Goal: Information Seeking & Learning: Find specific fact

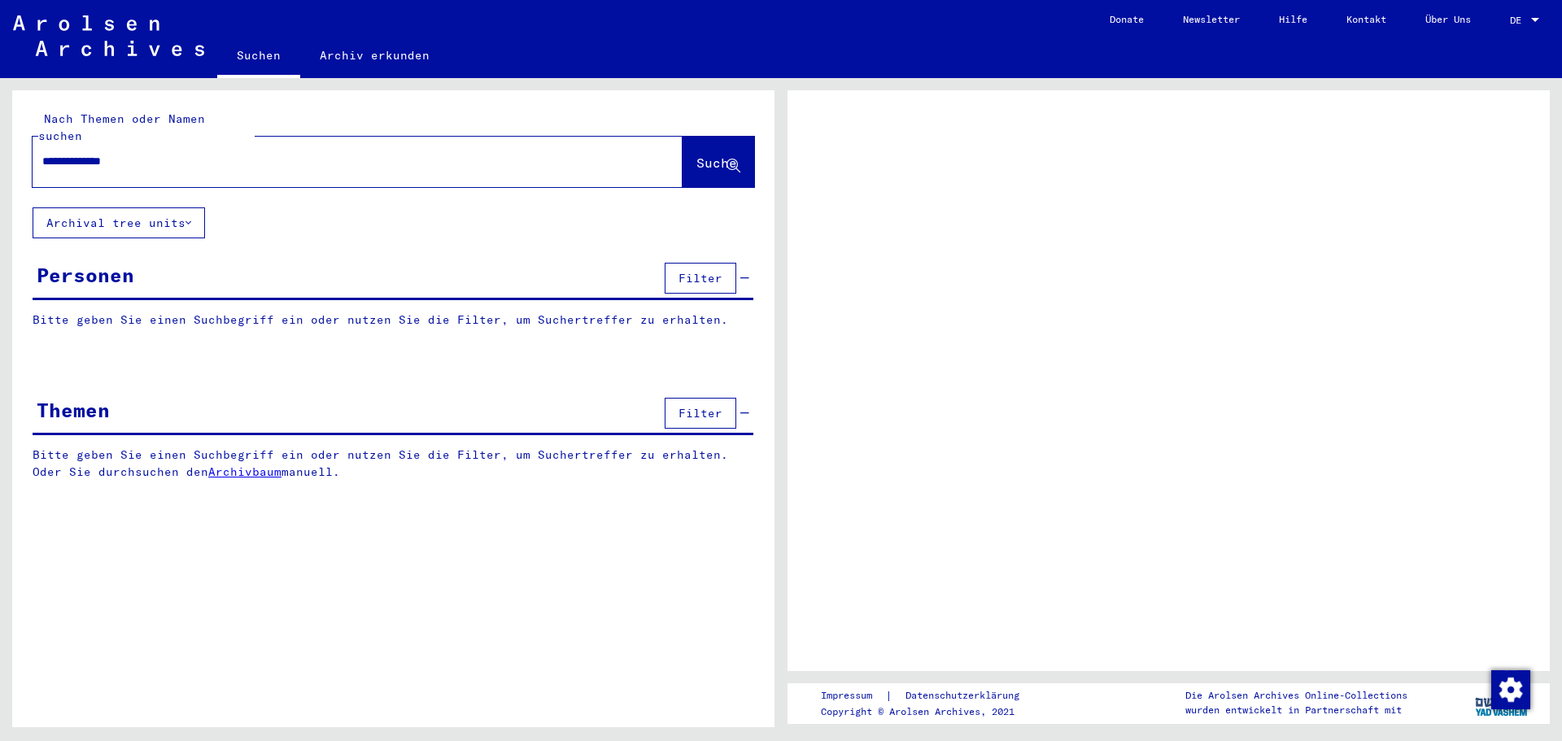
type input "**********"
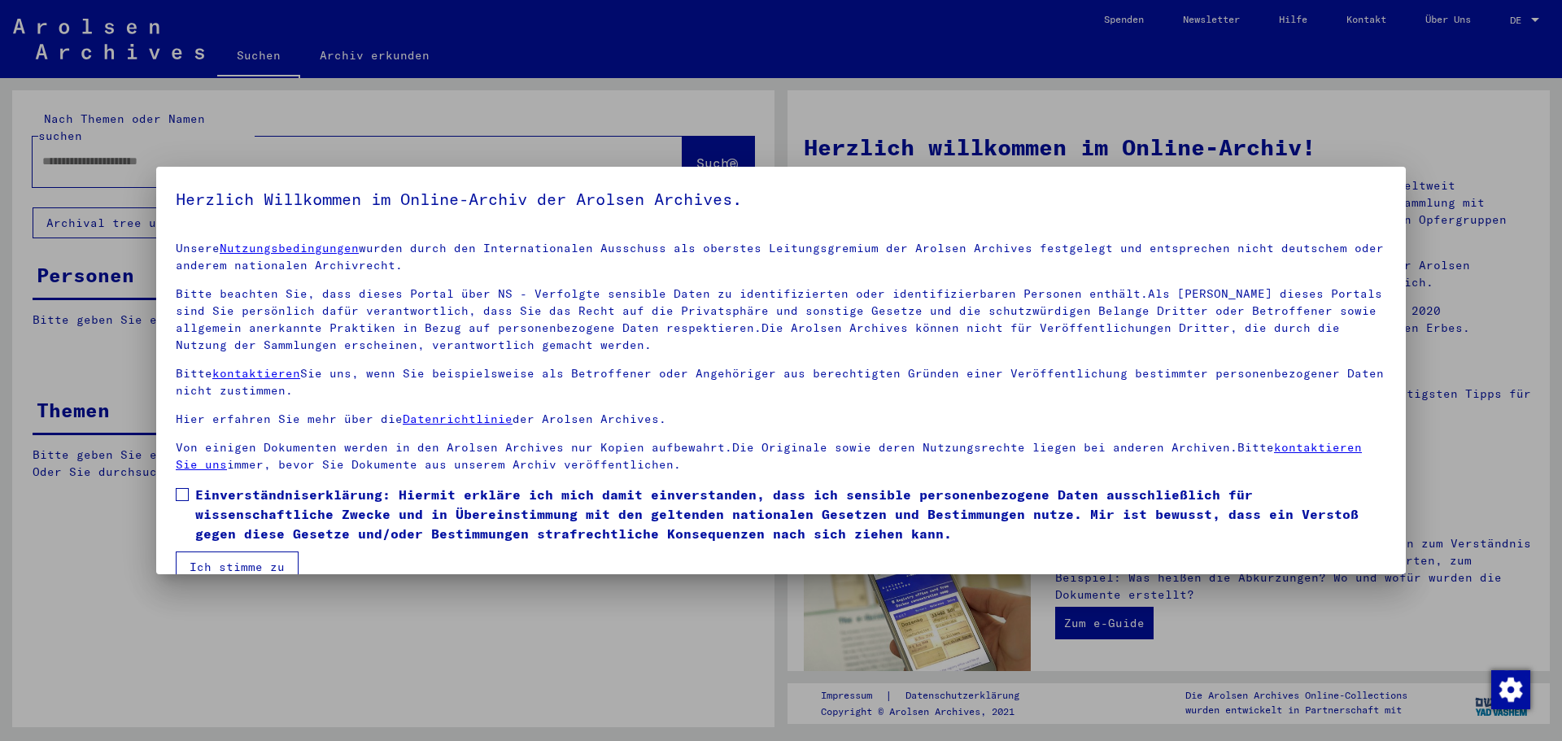
scroll to position [28, 0]
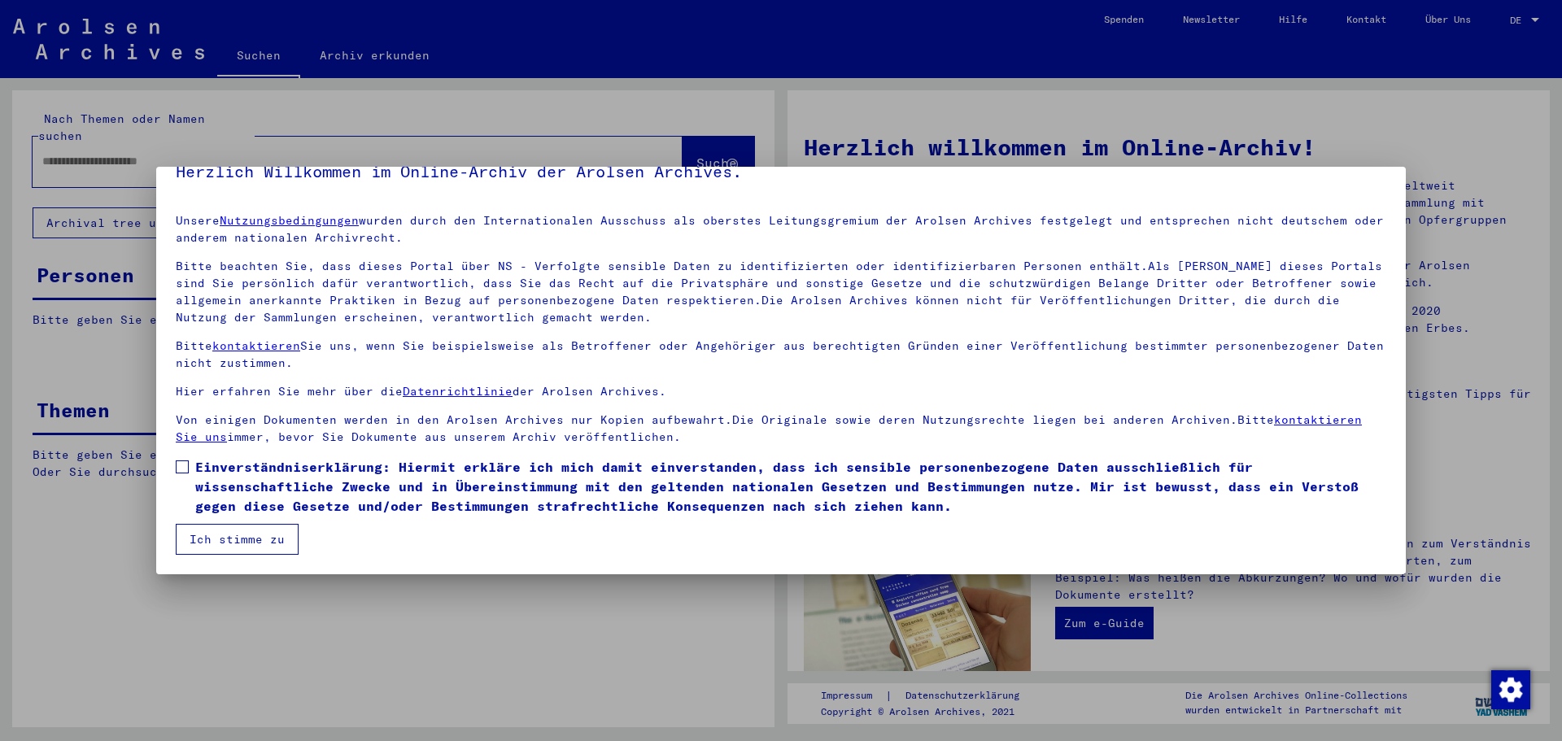
drag, startPoint x: 255, startPoint y: 547, endPoint x: 164, endPoint y: 474, distance: 116.9
click at [155, 474] on div "Herzlich Willkommen im Online-Archiv der Arolsen Archives. Unsere Nutzungsbedin…" at bounding box center [781, 370] width 1562 height 741
click at [177, 469] on span at bounding box center [182, 467] width 13 height 13
click at [223, 538] on button "Ich stimme zu" at bounding box center [237, 539] width 123 height 31
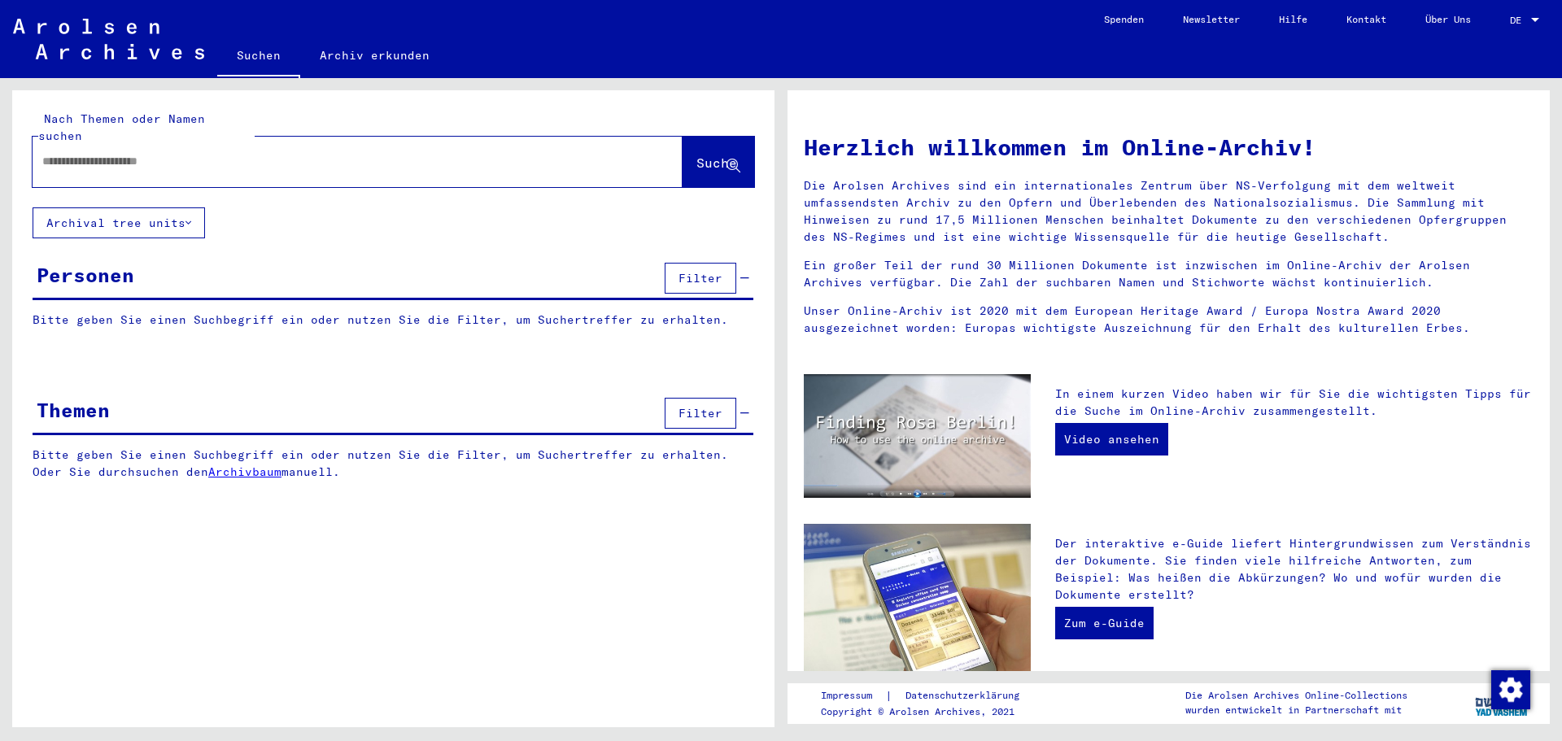
click at [297, 153] on input "text" at bounding box center [338, 161] width 592 height 17
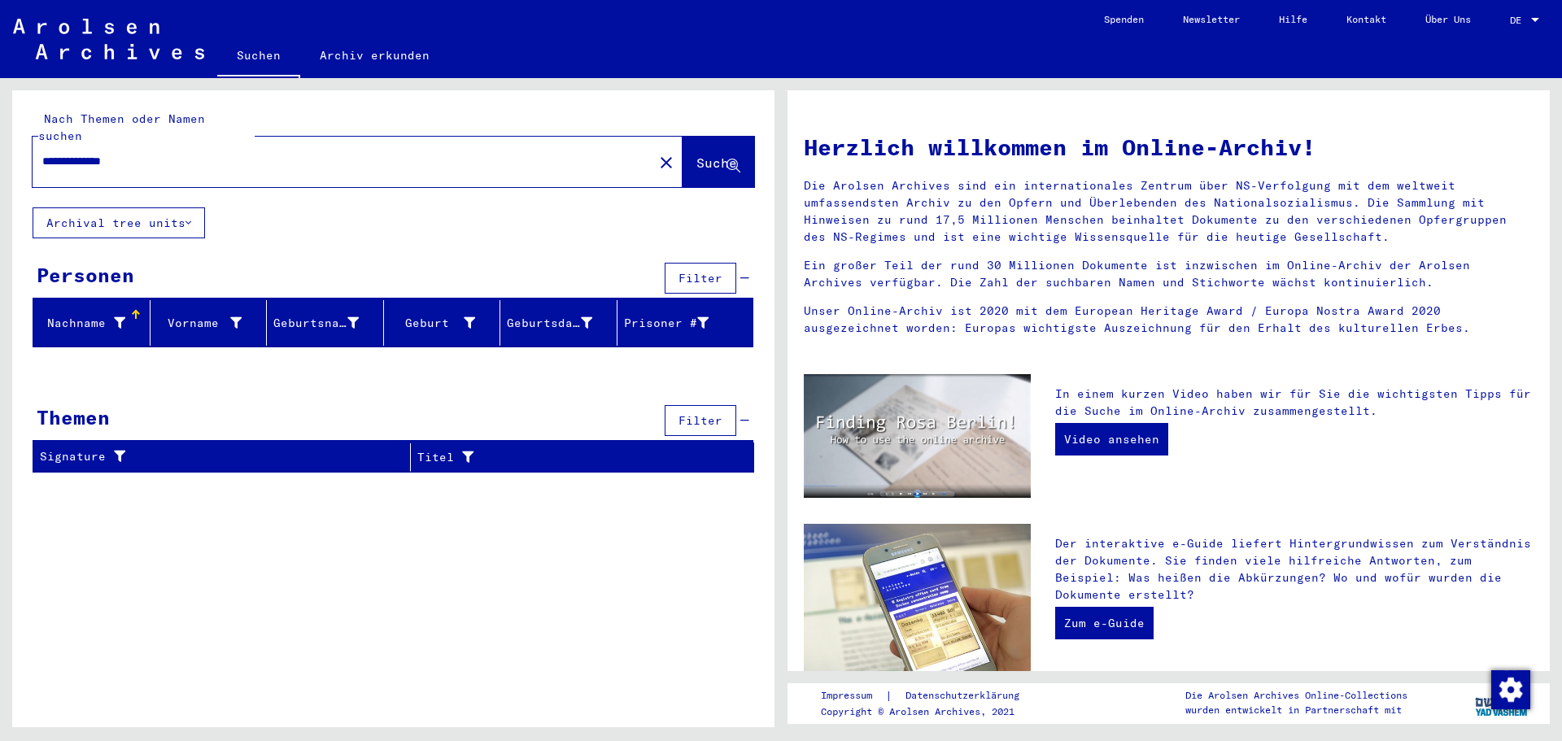
drag, startPoint x: 163, startPoint y: 145, endPoint x: 1, endPoint y: 165, distance: 163.2
click at [42, 165] on input "**********" at bounding box center [338, 161] width 592 height 17
type input "********"
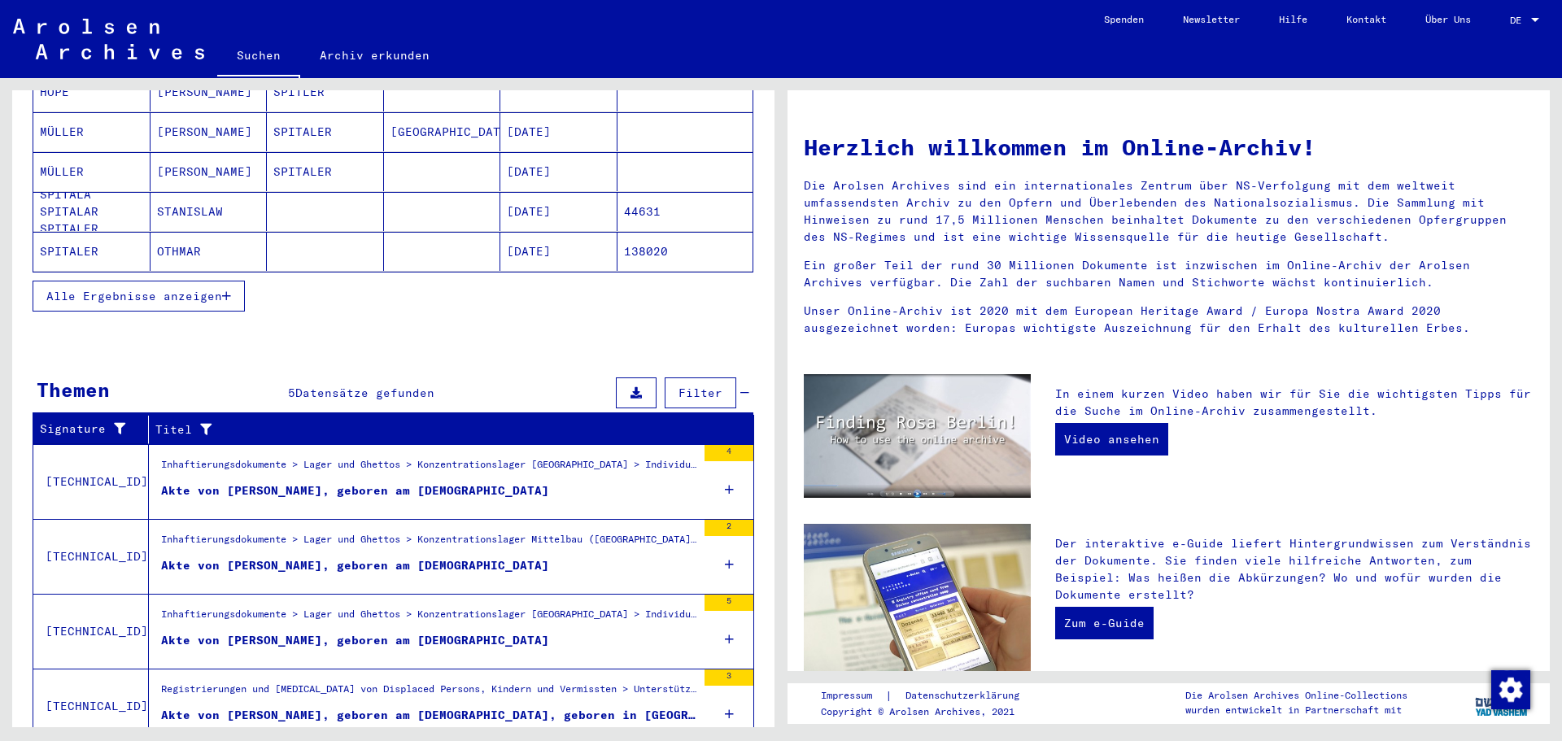
scroll to position [151, 0]
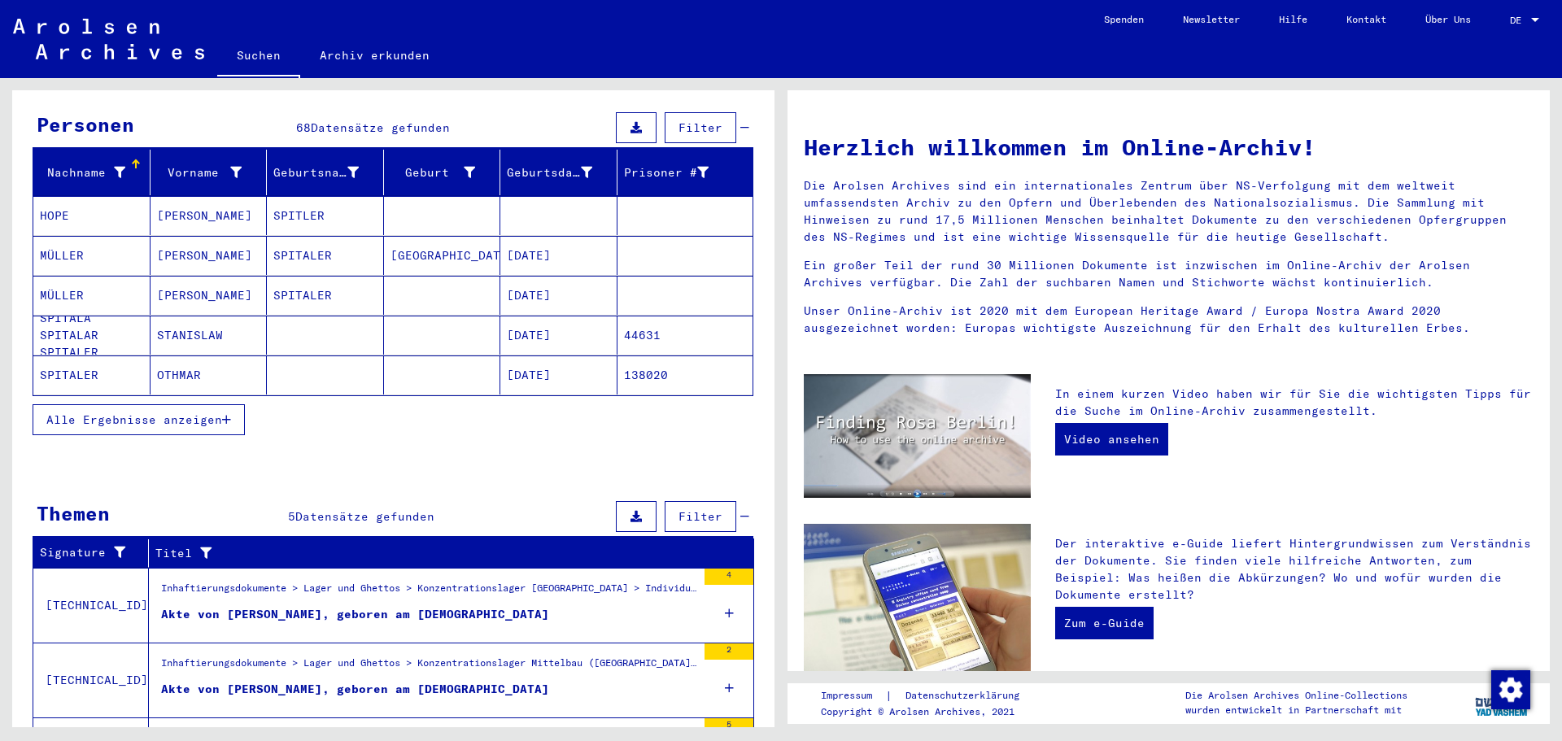
click at [231, 404] on button "Alle Ergebnisse anzeigen" at bounding box center [139, 419] width 212 height 31
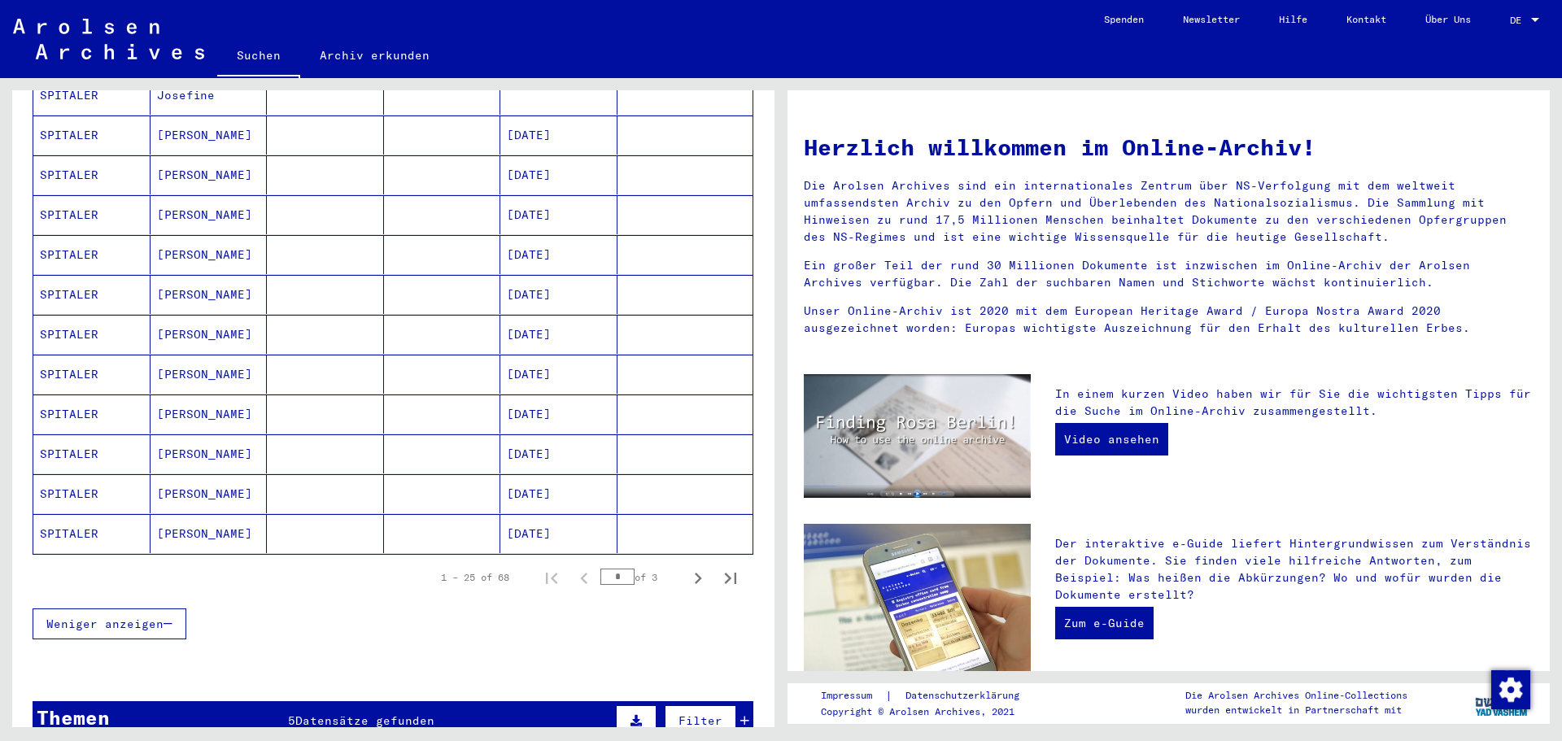
scroll to position [791, 0]
click at [695, 571] on icon "Next page" at bounding box center [698, 576] width 7 height 11
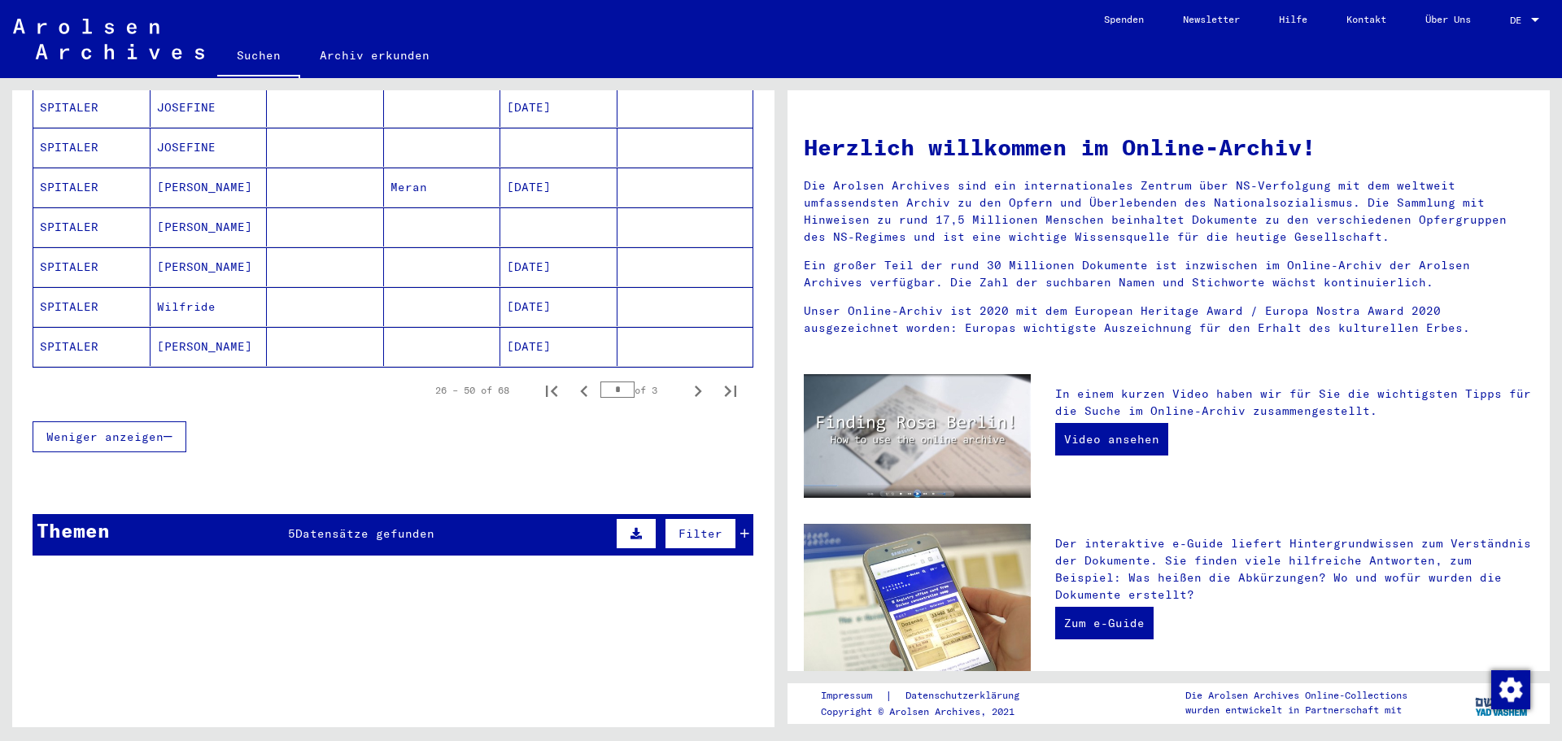
scroll to position [1055, 0]
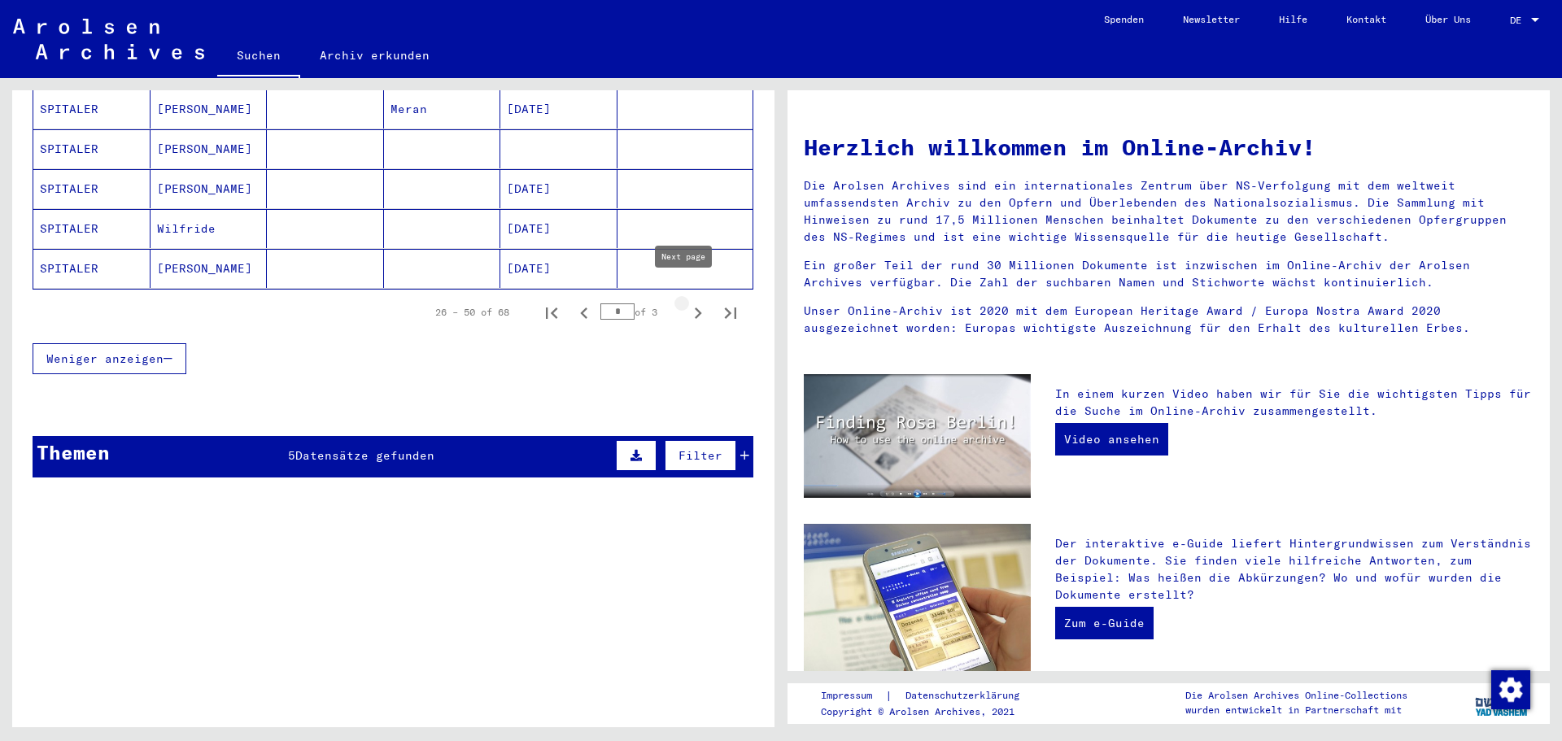
click at [695, 308] on icon "Next page" at bounding box center [698, 313] width 7 height 11
type input "*"
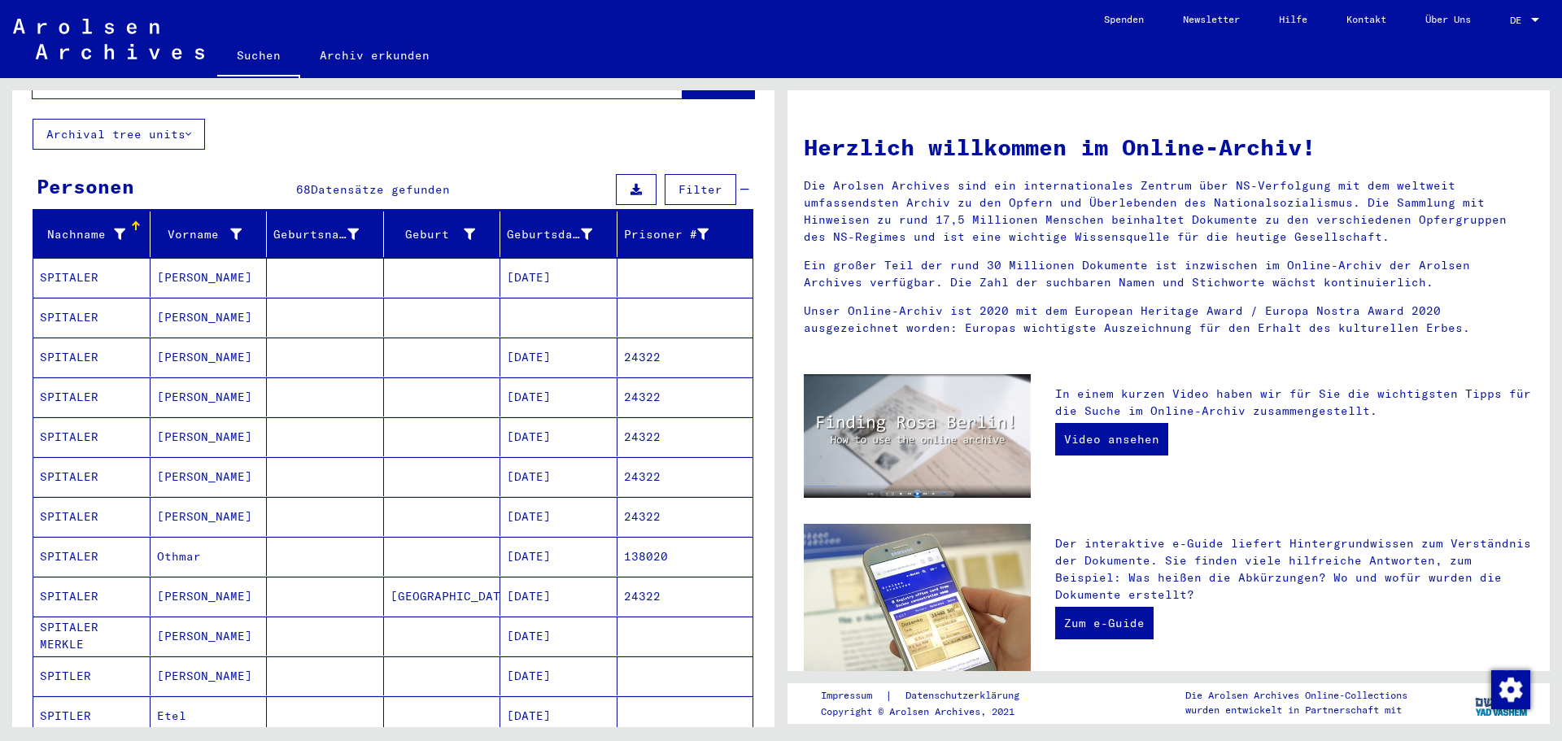
scroll to position [88, 0]
click at [639, 340] on mat-cell "24322" at bounding box center [686, 357] width 136 height 39
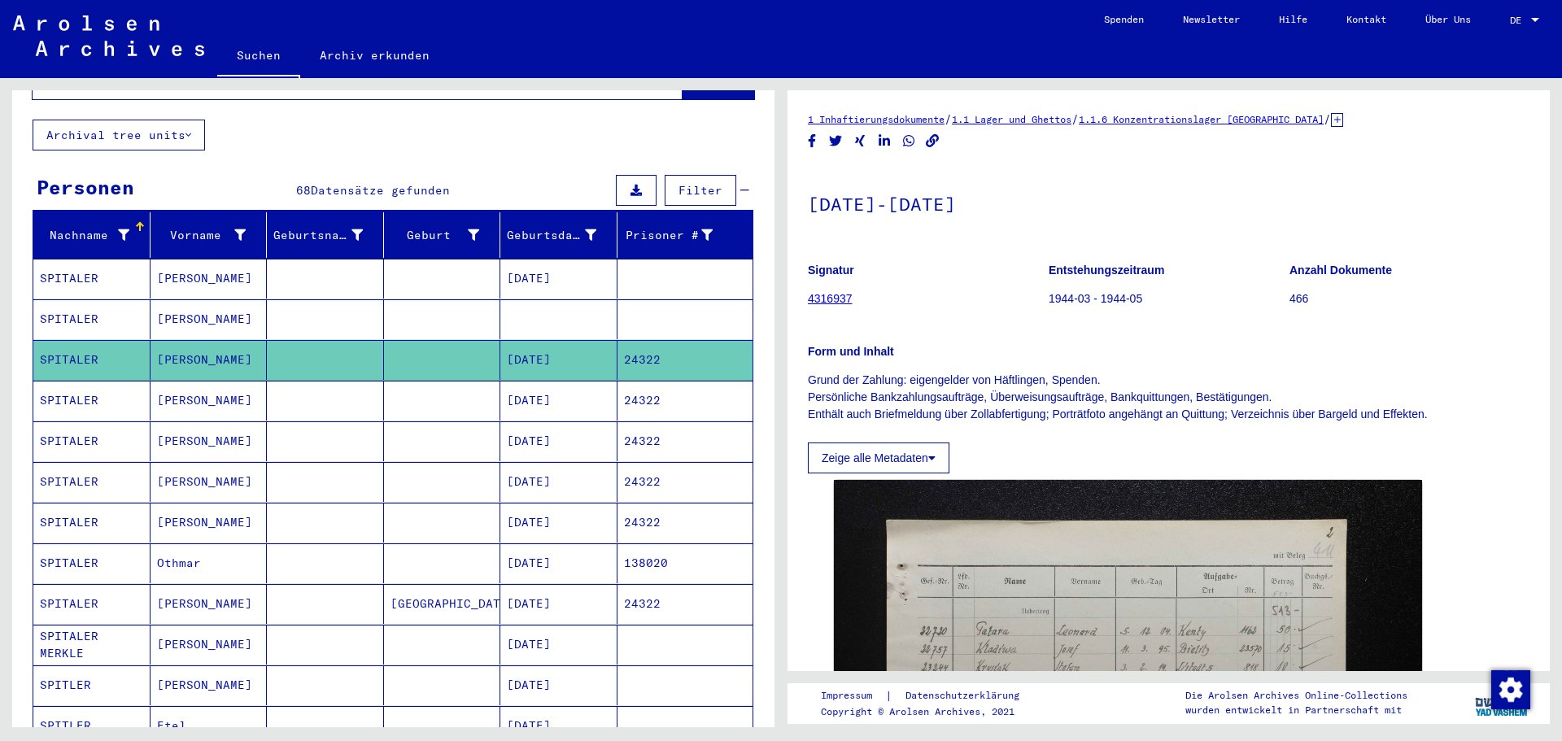
click at [194, 120] on button "Archival tree units" at bounding box center [119, 135] width 172 height 31
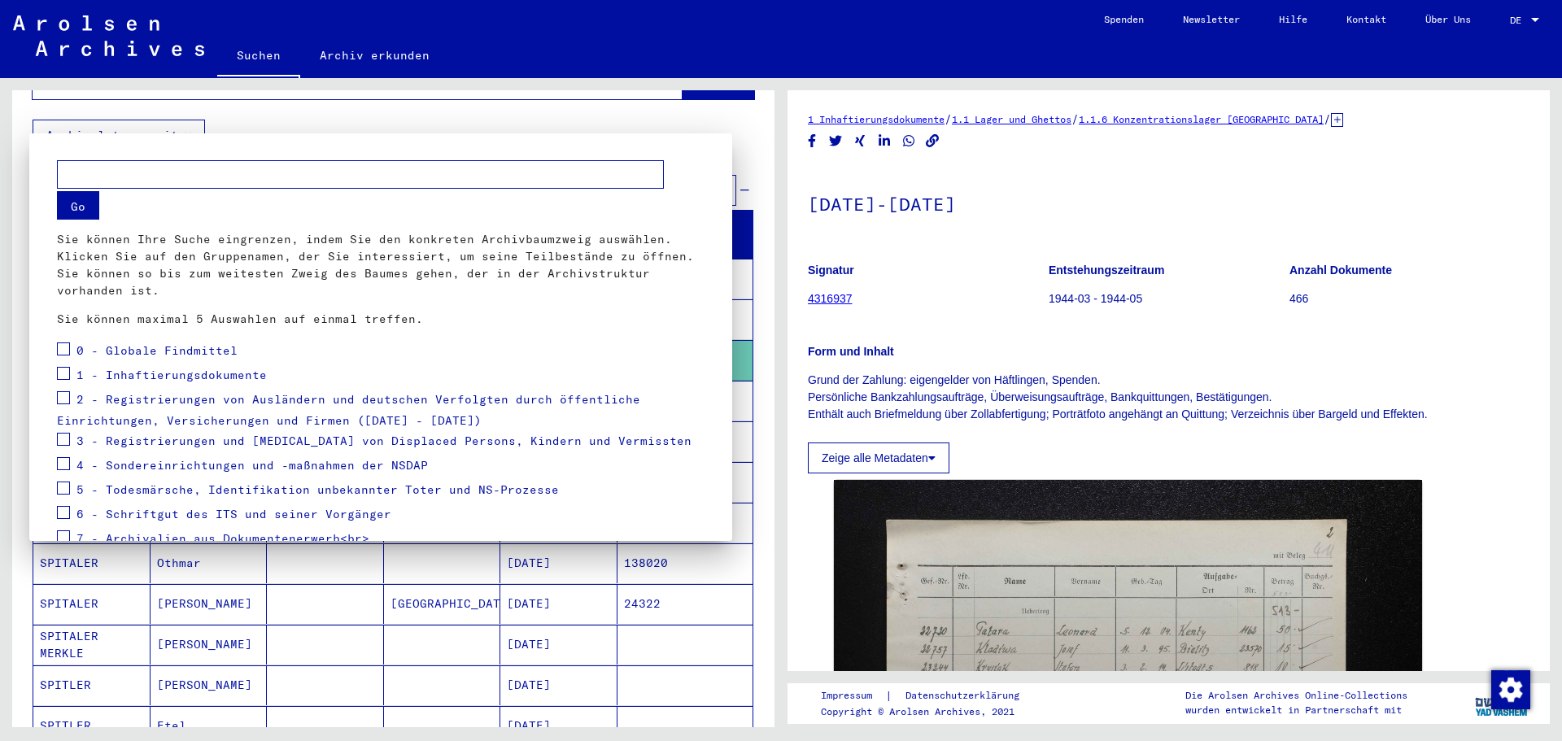
click at [556, 111] on div at bounding box center [781, 370] width 1562 height 741
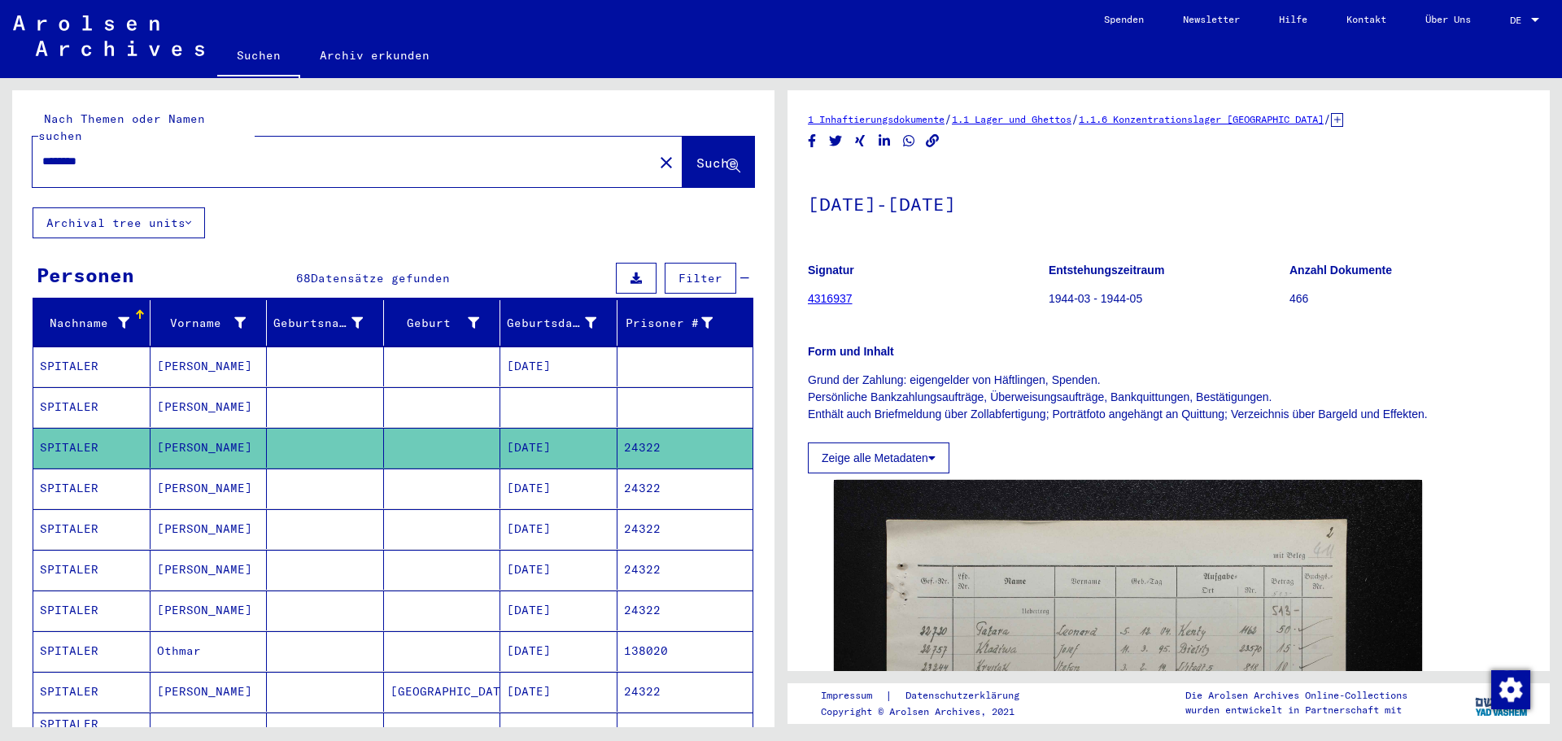
click at [152, 207] on button "Archival tree units" at bounding box center [119, 222] width 172 height 31
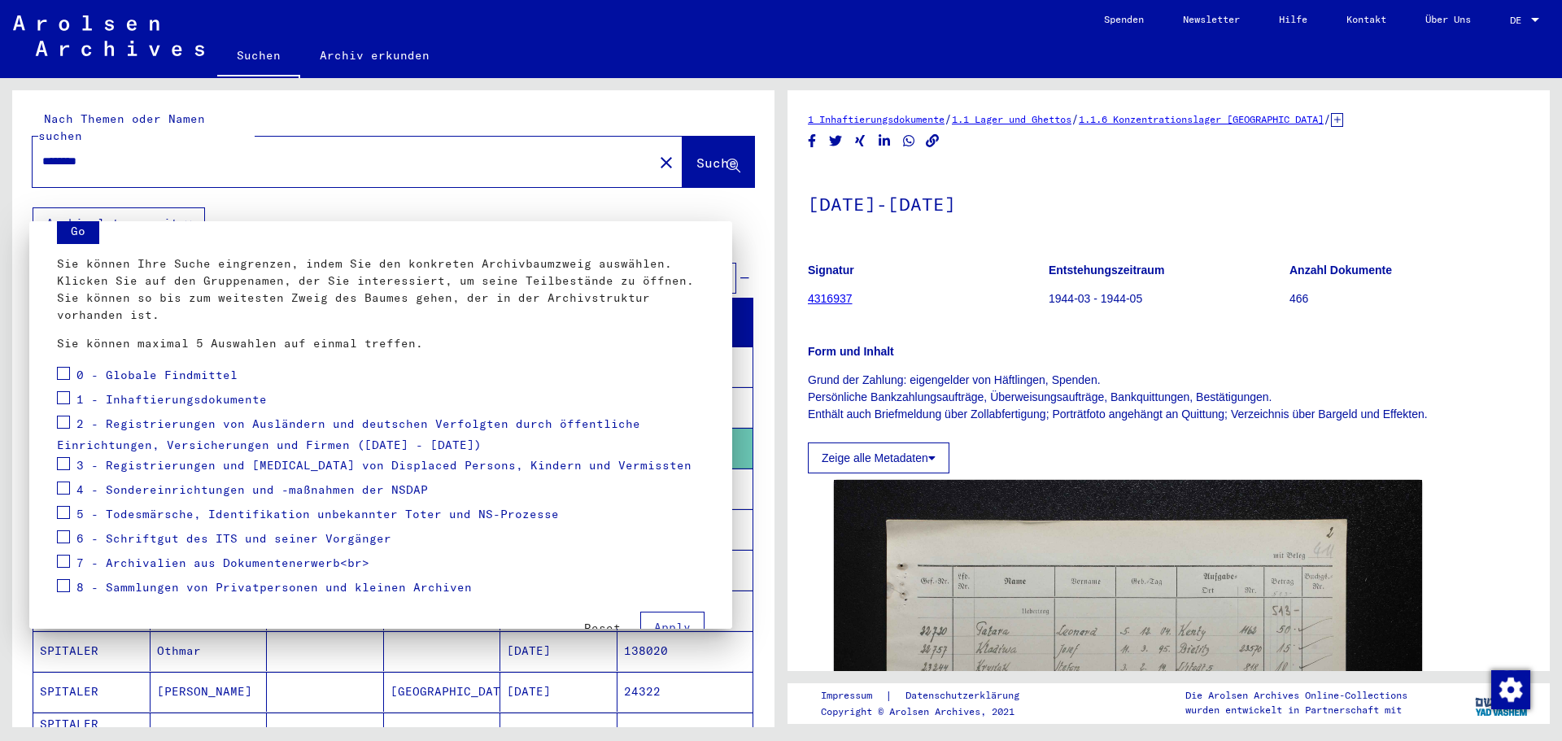
scroll to position [88, 0]
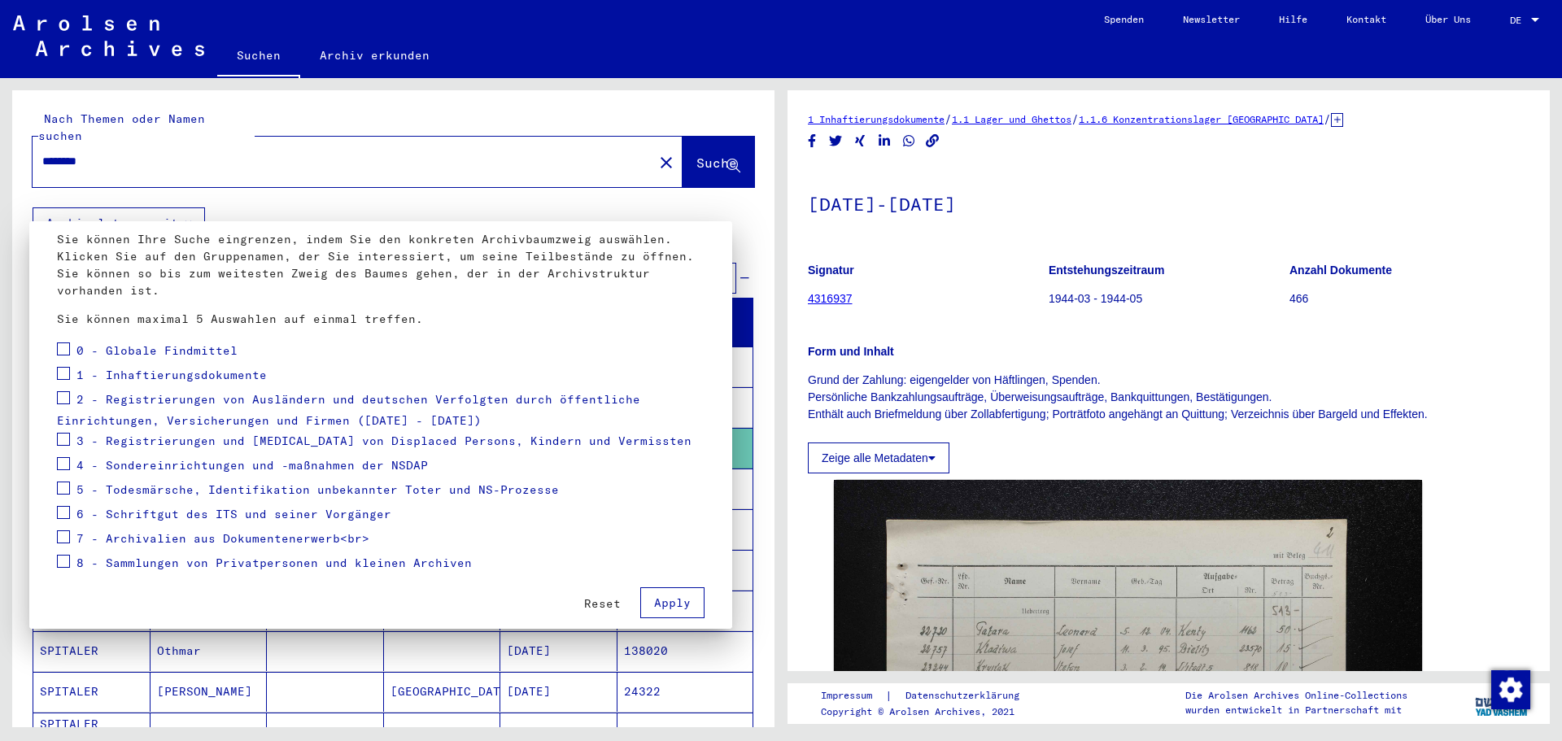
click at [427, 400] on span "2 - Registrierungen von Ausländern und deutschen Verfolgten durch öffentliche E…" at bounding box center [348, 410] width 583 height 37
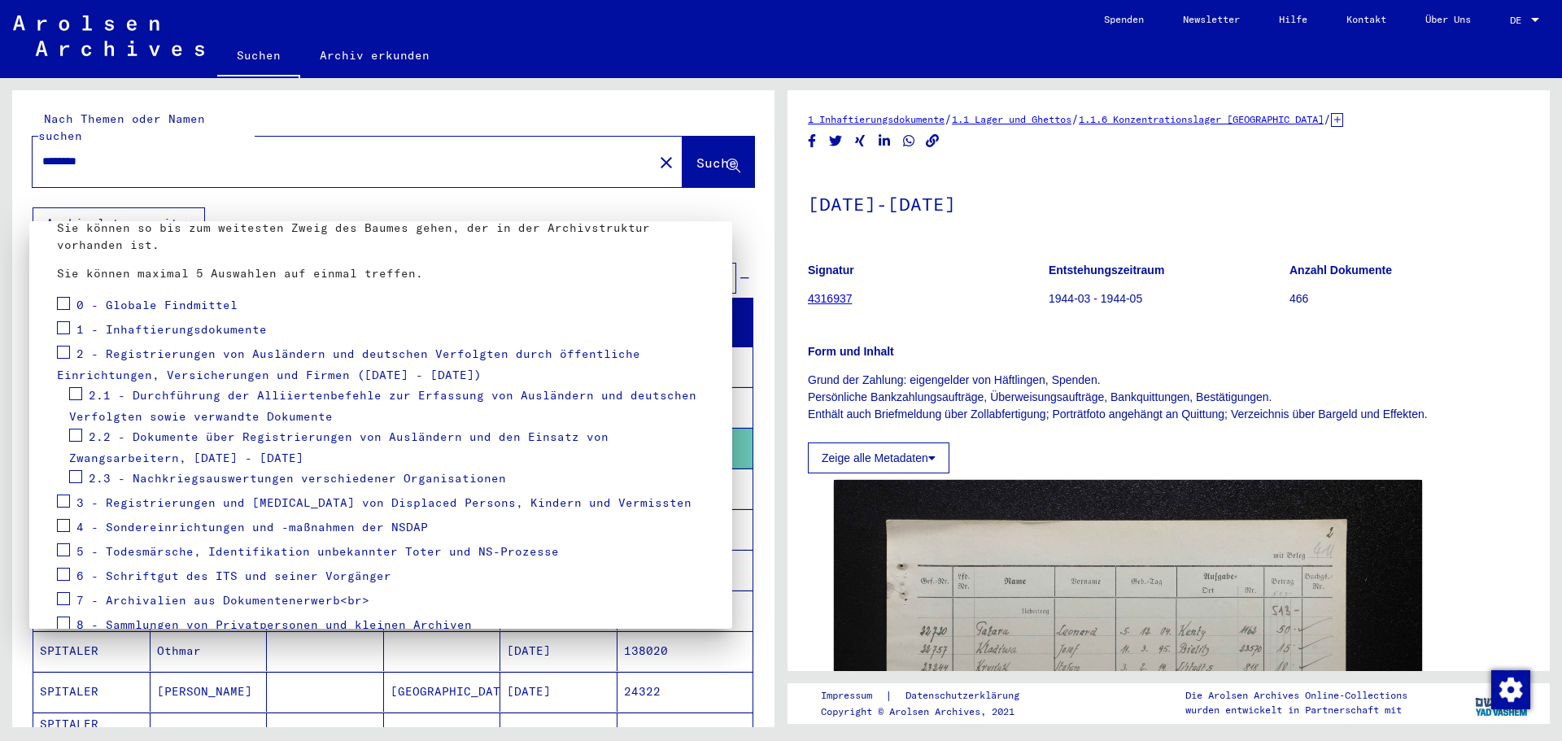
scroll to position [176, 0]
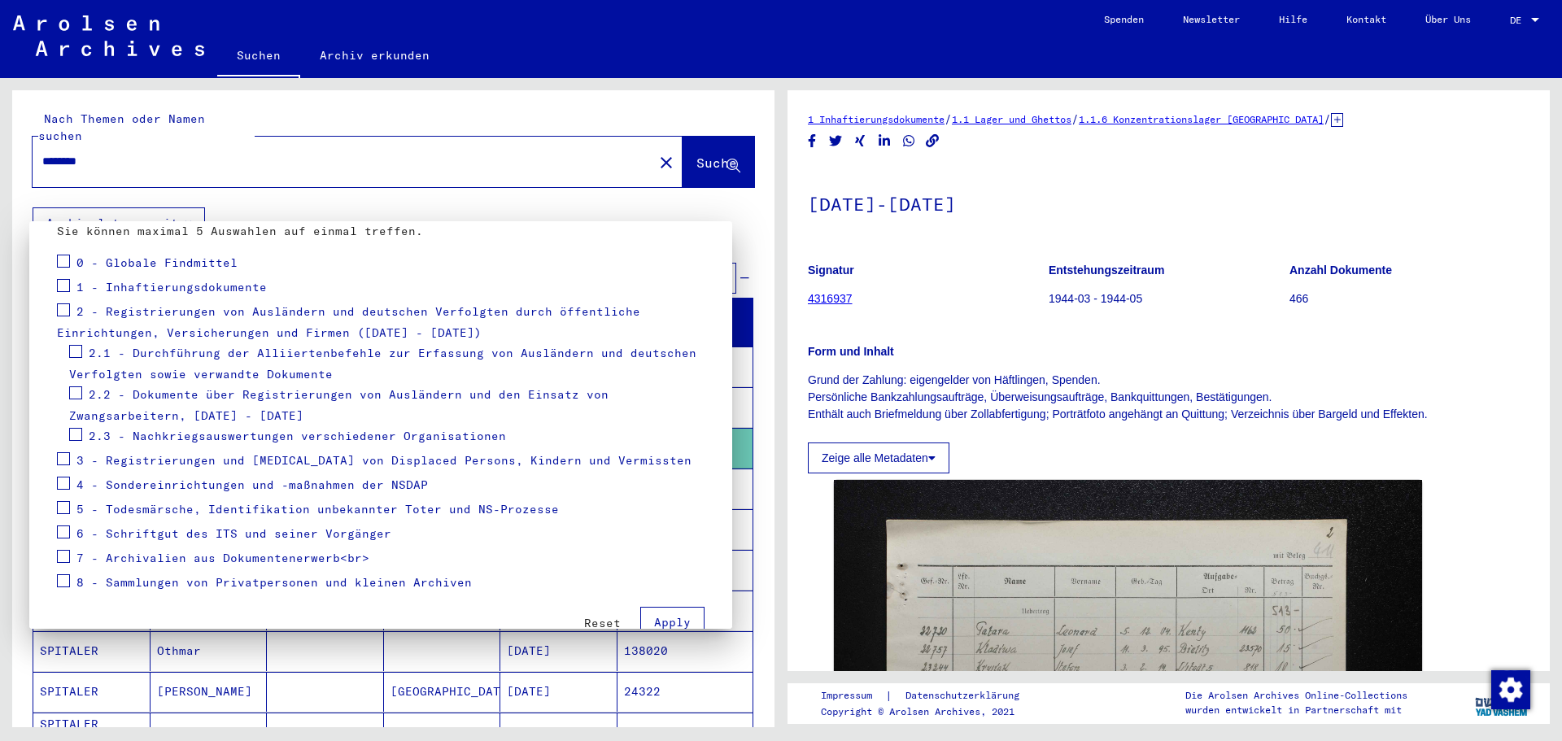
click at [400, 55] on div at bounding box center [781, 370] width 1562 height 741
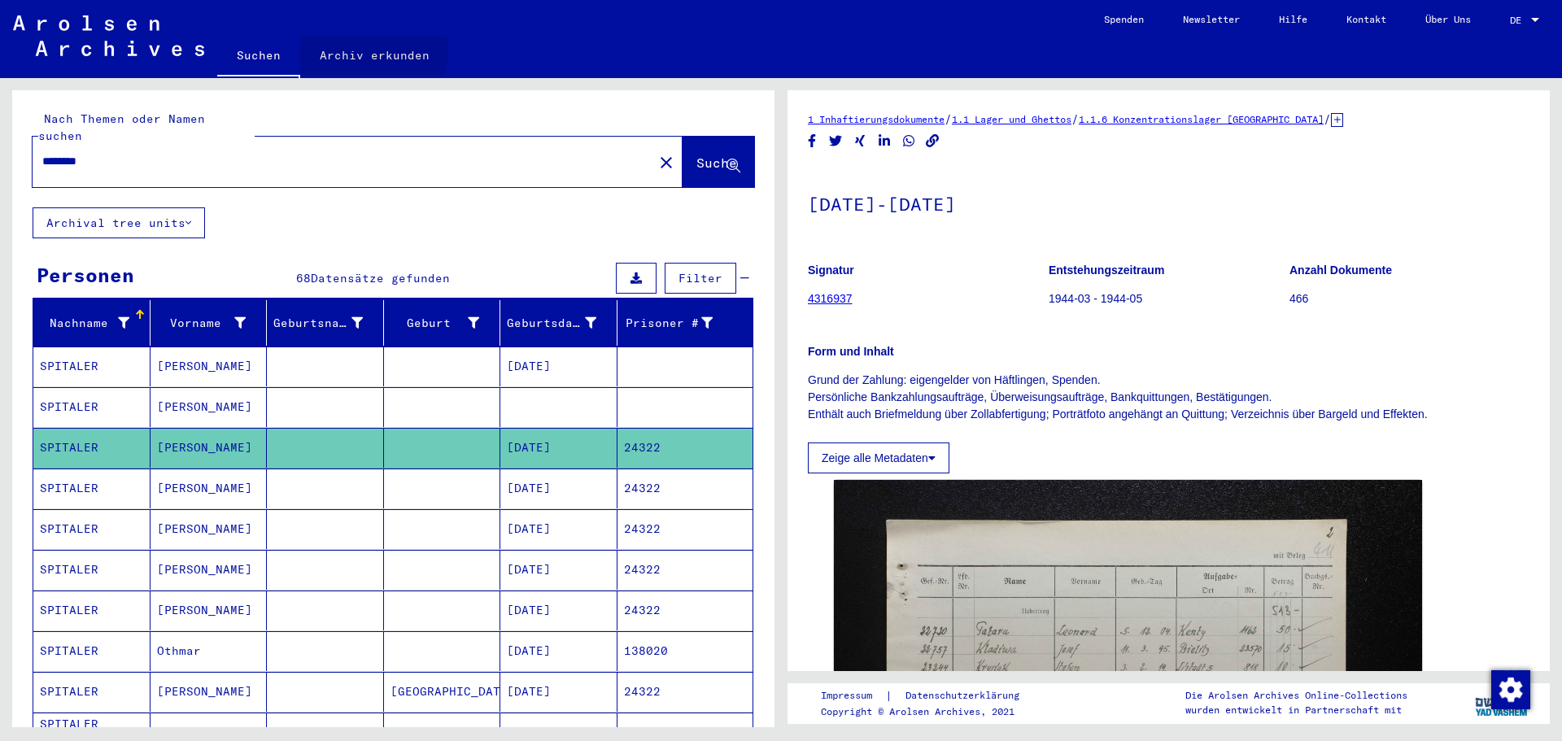
click at [361, 50] on link "Archiv erkunden" at bounding box center [374, 55] width 149 height 39
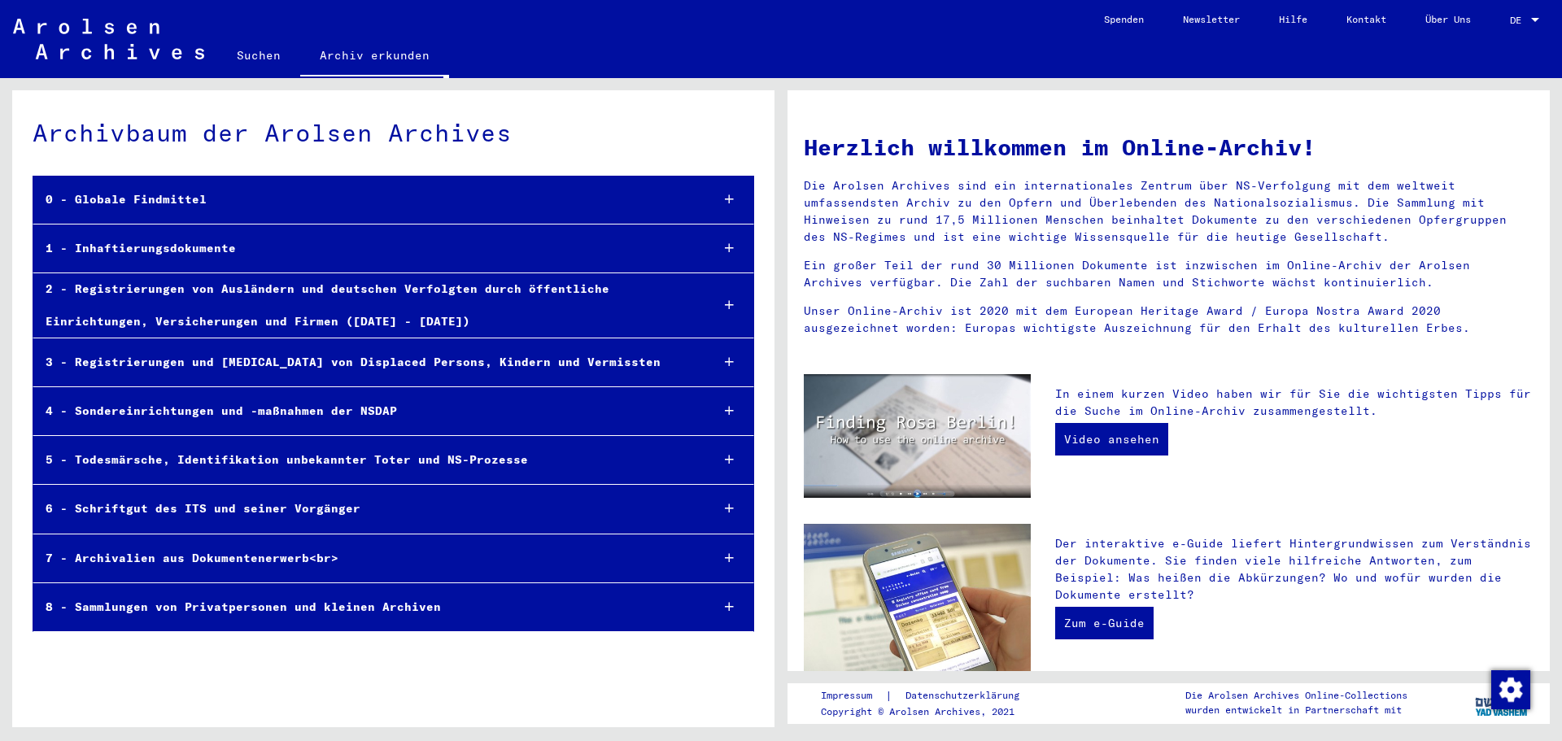
click at [147, 198] on div "0 - Globale Findmittel" at bounding box center [365, 200] width 664 height 32
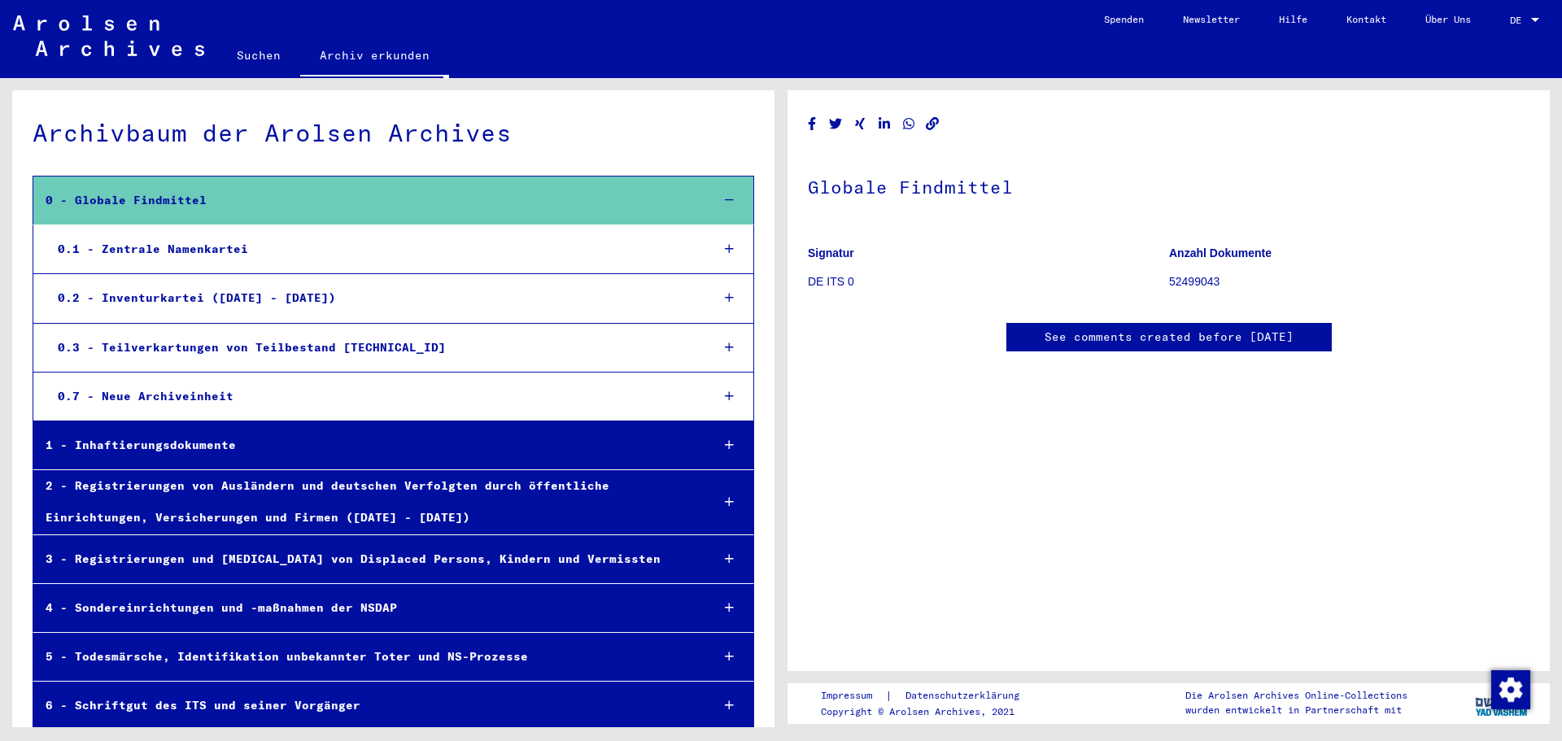
click at [225, 251] on div "0.1 - Zentrale Namenkartei" at bounding box center [372, 250] width 653 height 32
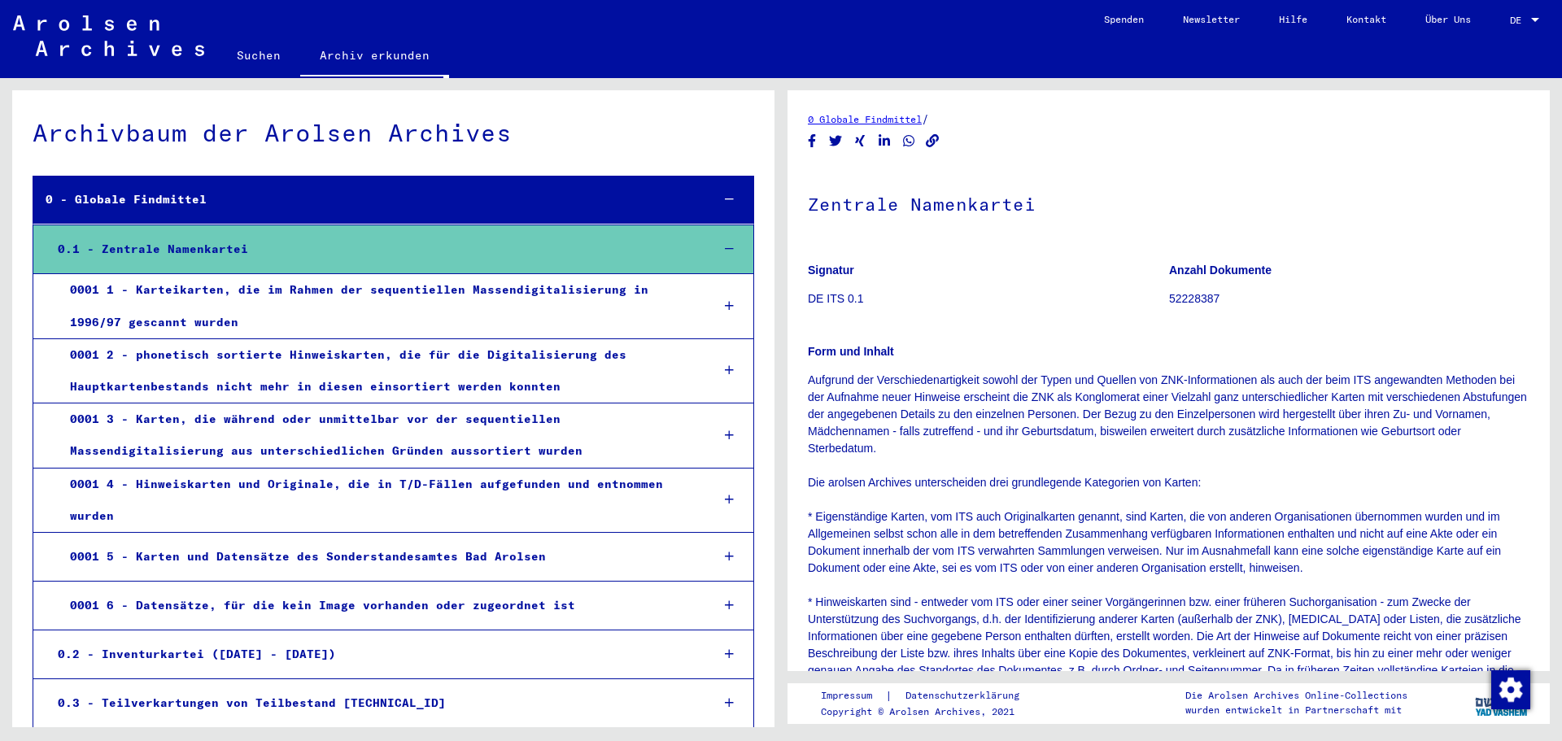
click at [327, 289] on div "0001 1 - Karteikarten, die im Rahmen der sequentiellen Massendigitalisierung in…" at bounding box center [378, 305] width 640 height 63
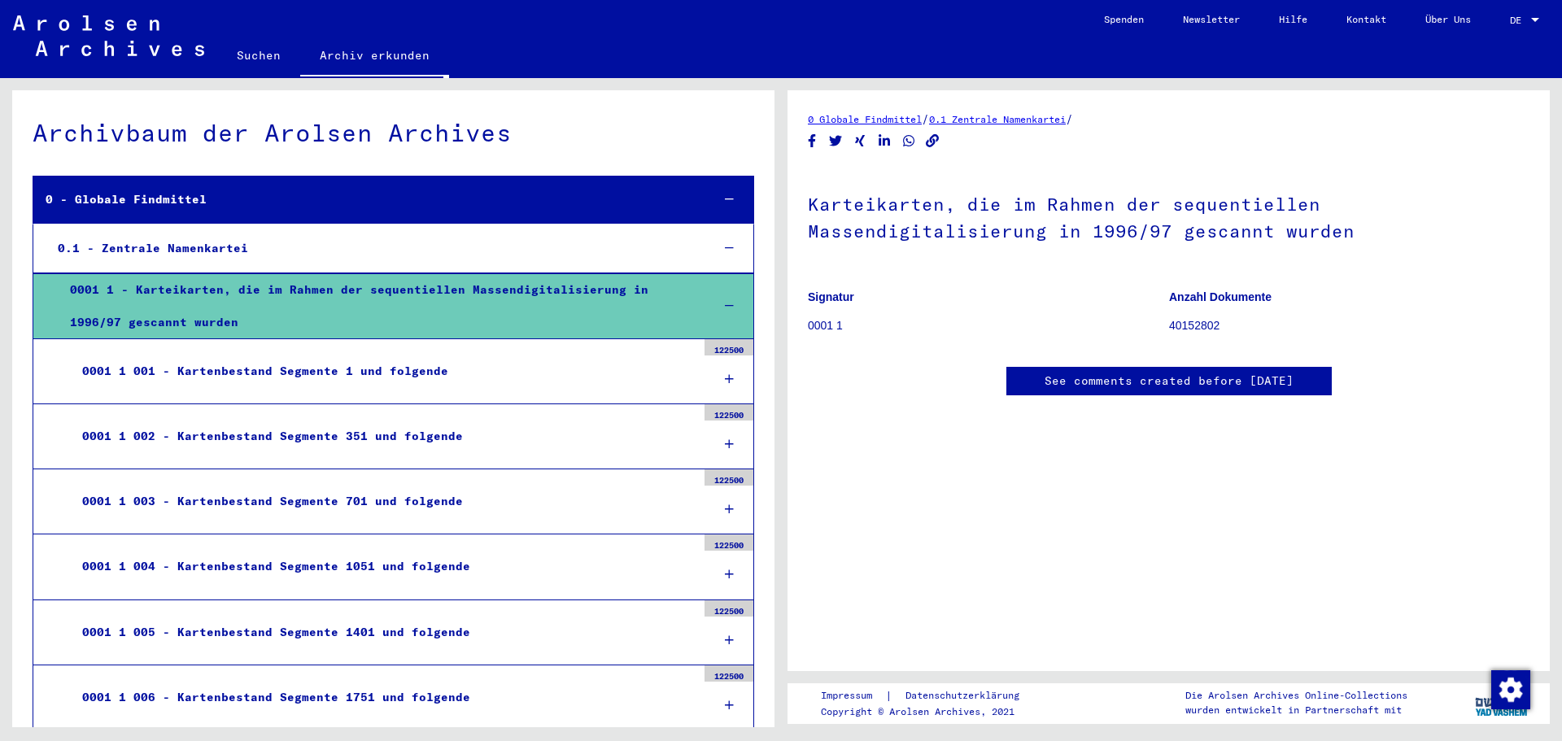
click at [339, 369] on div "0001 1 001 - Kartenbestand Segmente 1 und folgende" at bounding box center [383, 372] width 627 height 32
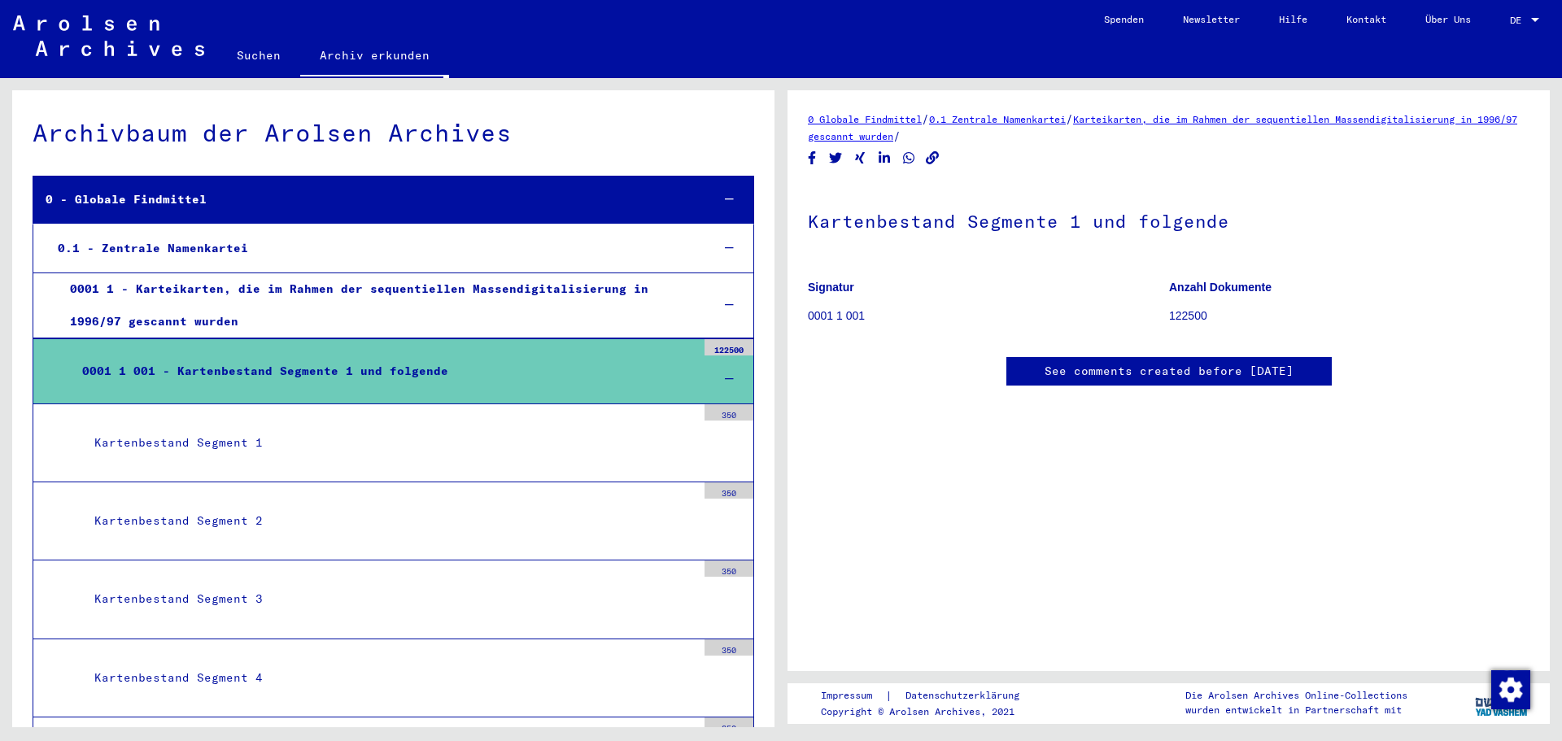
click at [1059, 138] on link "Karteikarten, die im Rahmen der sequentiellen Massendigitalisierung in 1996/97 …" at bounding box center [1163, 127] width 710 height 29
click at [1433, 357] on yv-its-disqus "See comments created before [DATE]" at bounding box center [1169, 388] width 722 height 62
drag, startPoint x: 836, startPoint y: 287, endPoint x: 895, endPoint y: 288, distance: 58.6
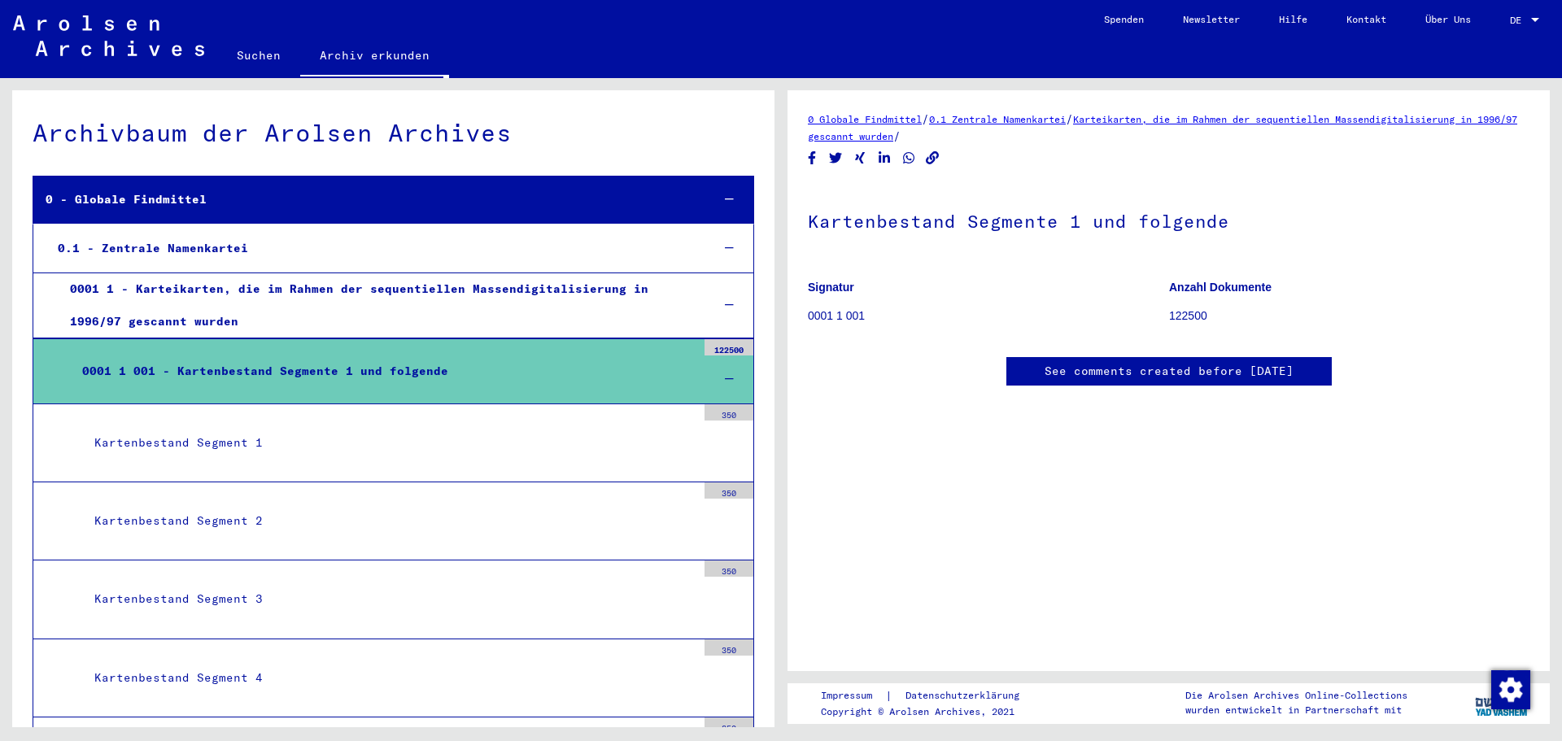
click at [840, 287] on b "Signatur" at bounding box center [831, 287] width 46 height 13
click at [1218, 290] on b "Anzahl Dokumente" at bounding box center [1220, 287] width 103 height 13
drag, startPoint x: 1186, startPoint y: 315, endPoint x: 1176, endPoint y: 266, distance: 50.0
click at [1186, 314] on p "122500" at bounding box center [1349, 316] width 360 height 17
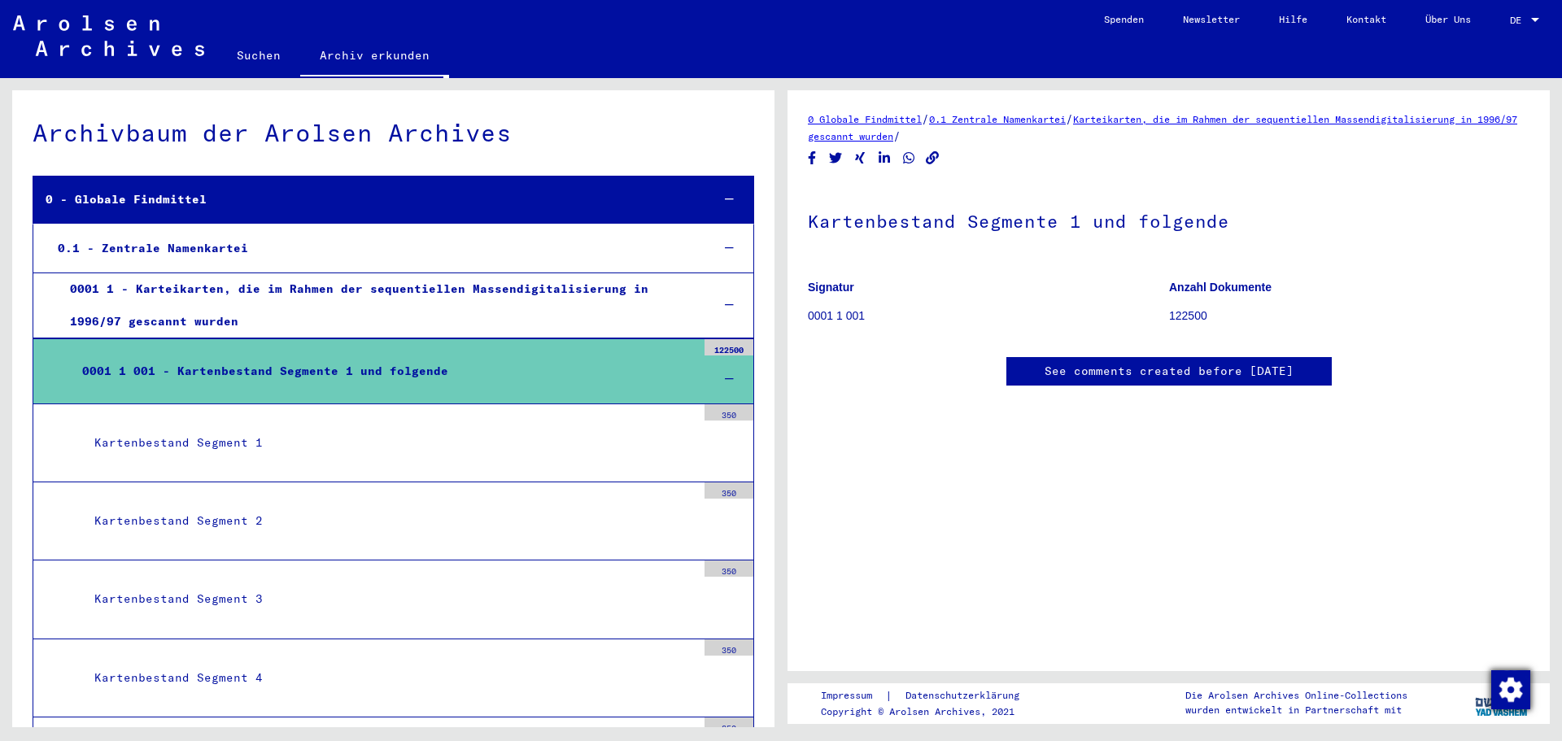
click at [1514, 686] on img "button" at bounding box center [1510, 689] width 39 height 39
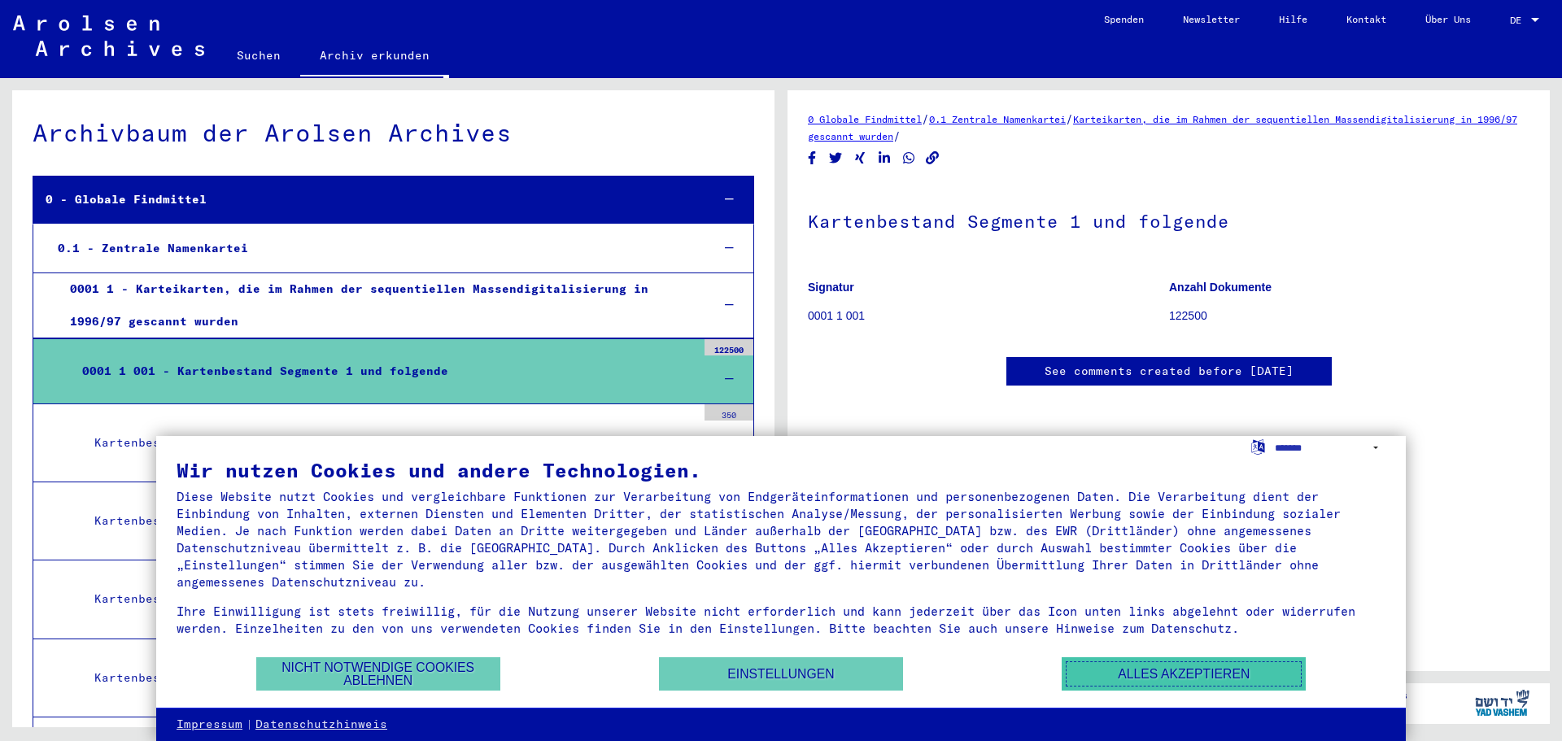
click at [1184, 679] on button "Alles akzeptieren" at bounding box center [1184, 673] width 244 height 33
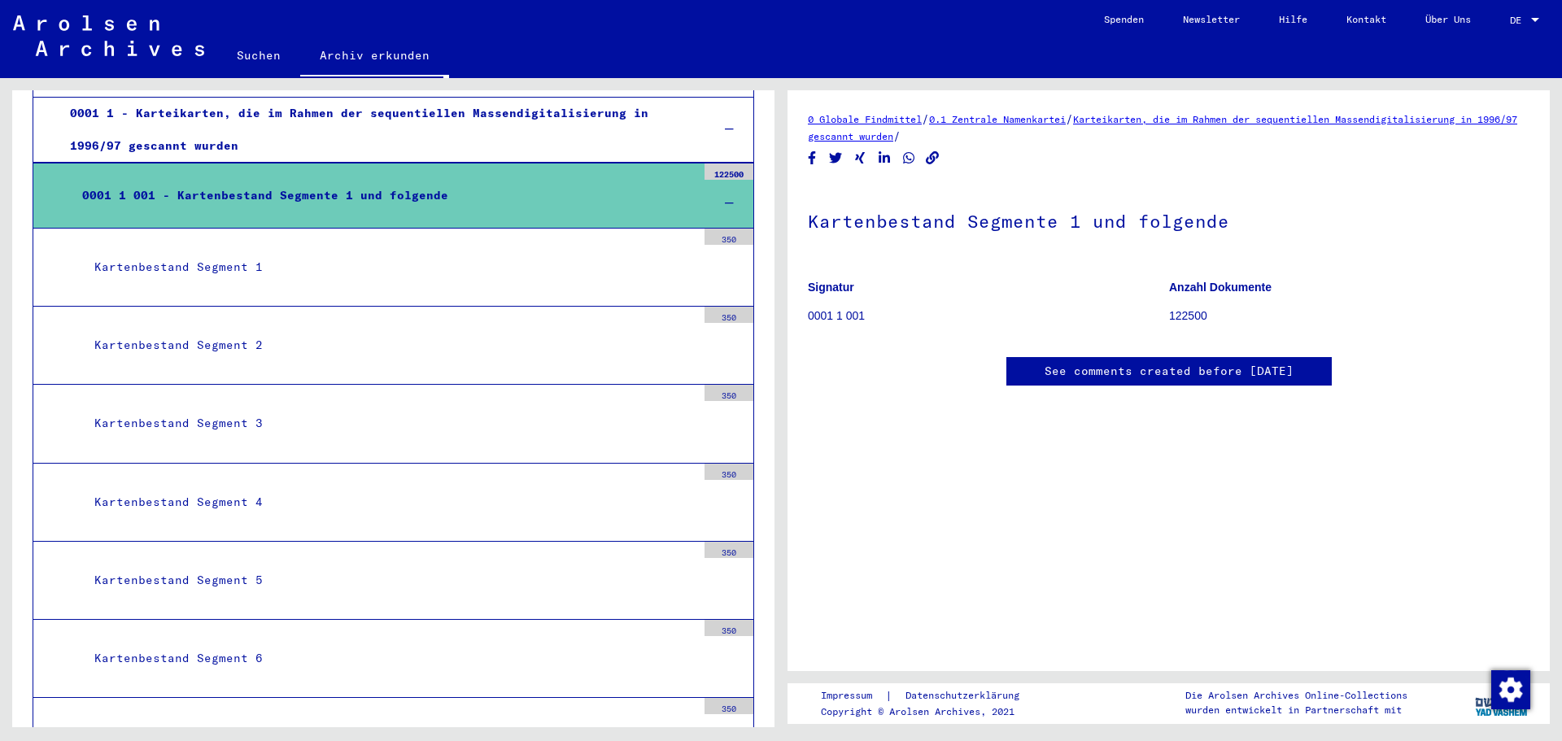
scroll to position [0, 0]
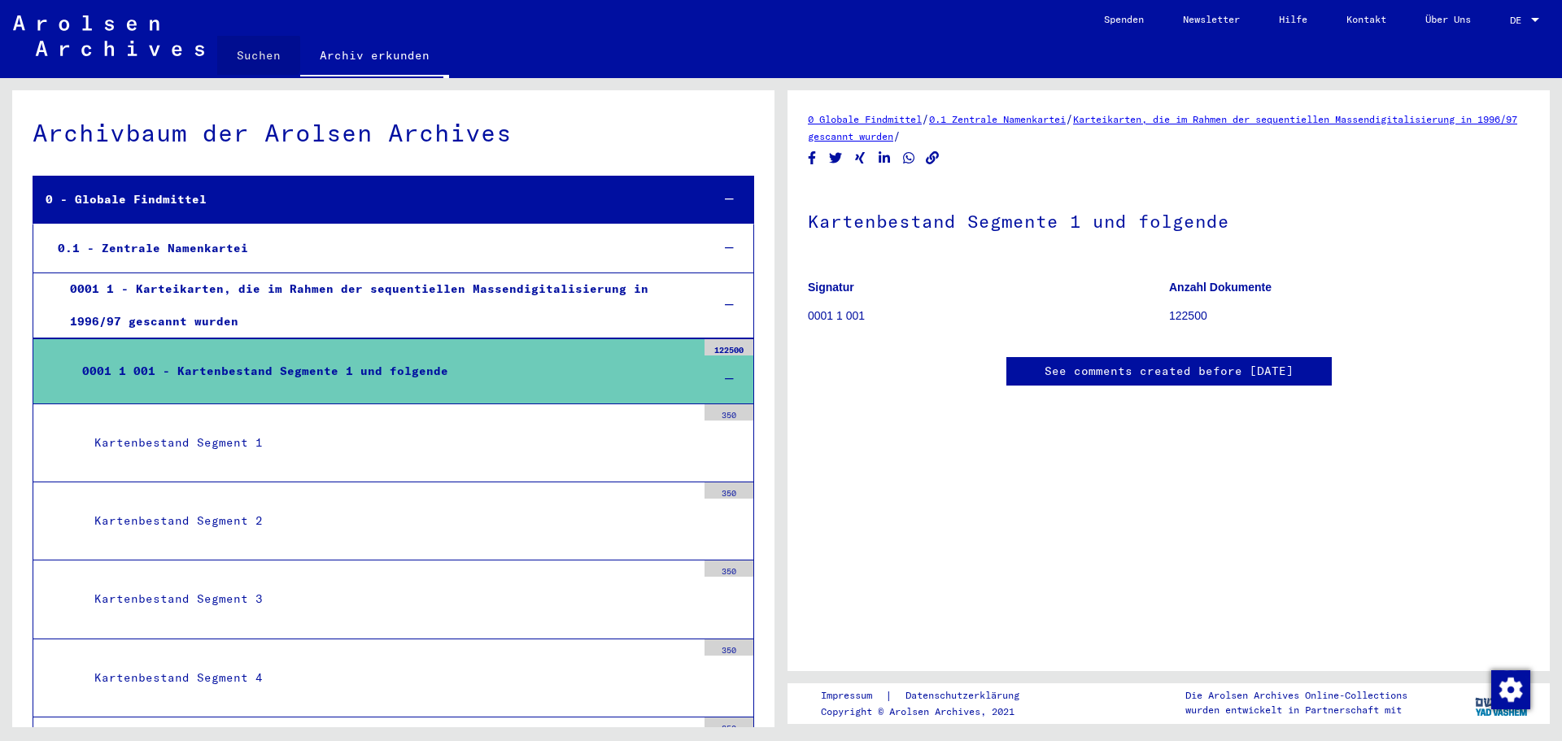
click at [248, 54] on link "Suchen" at bounding box center [258, 55] width 83 height 39
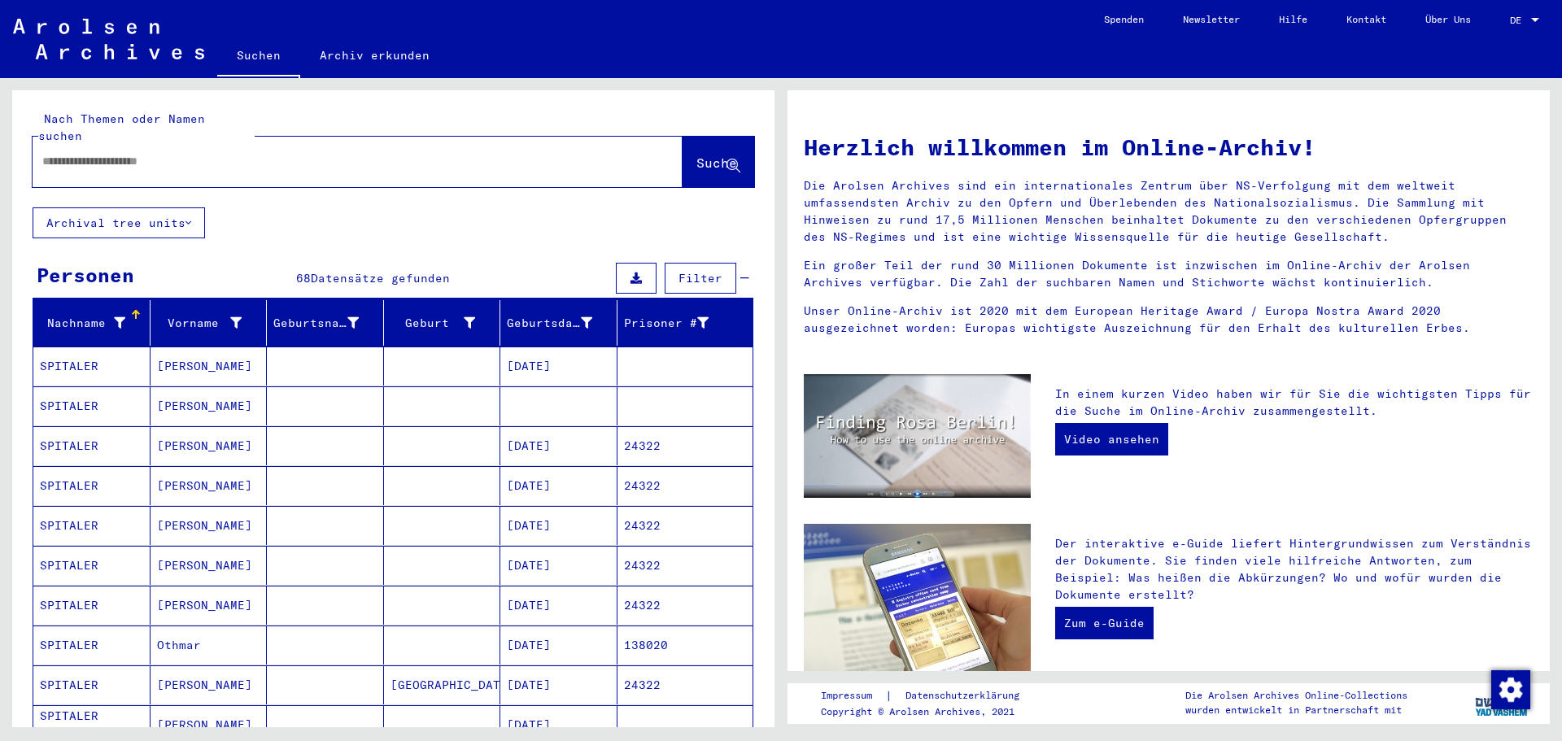
click at [218, 153] on input "text" at bounding box center [338, 161] width 592 height 17
click at [1127, 447] on link "Video ansehen" at bounding box center [1111, 439] width 113 height 33
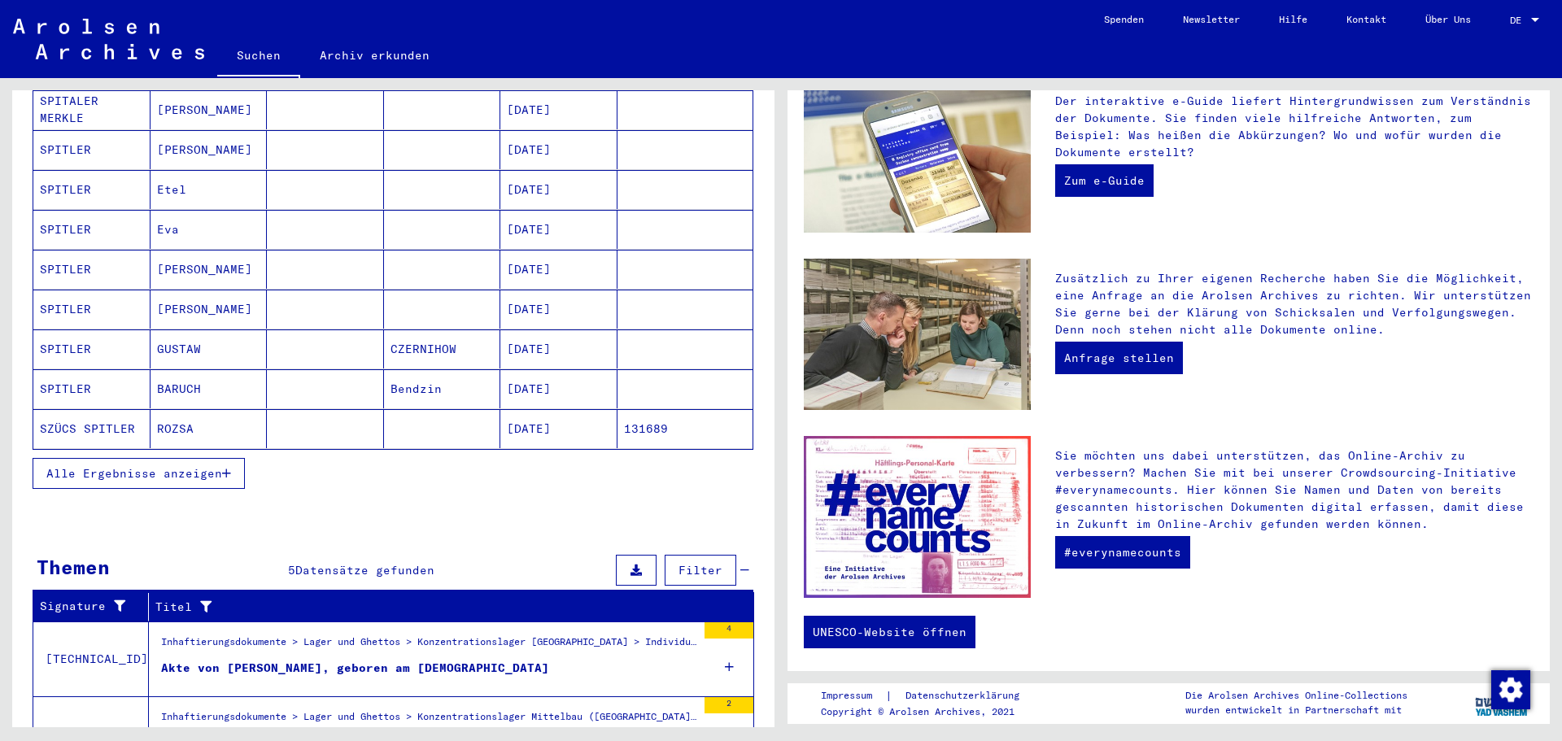
scroll to position [915, 0]
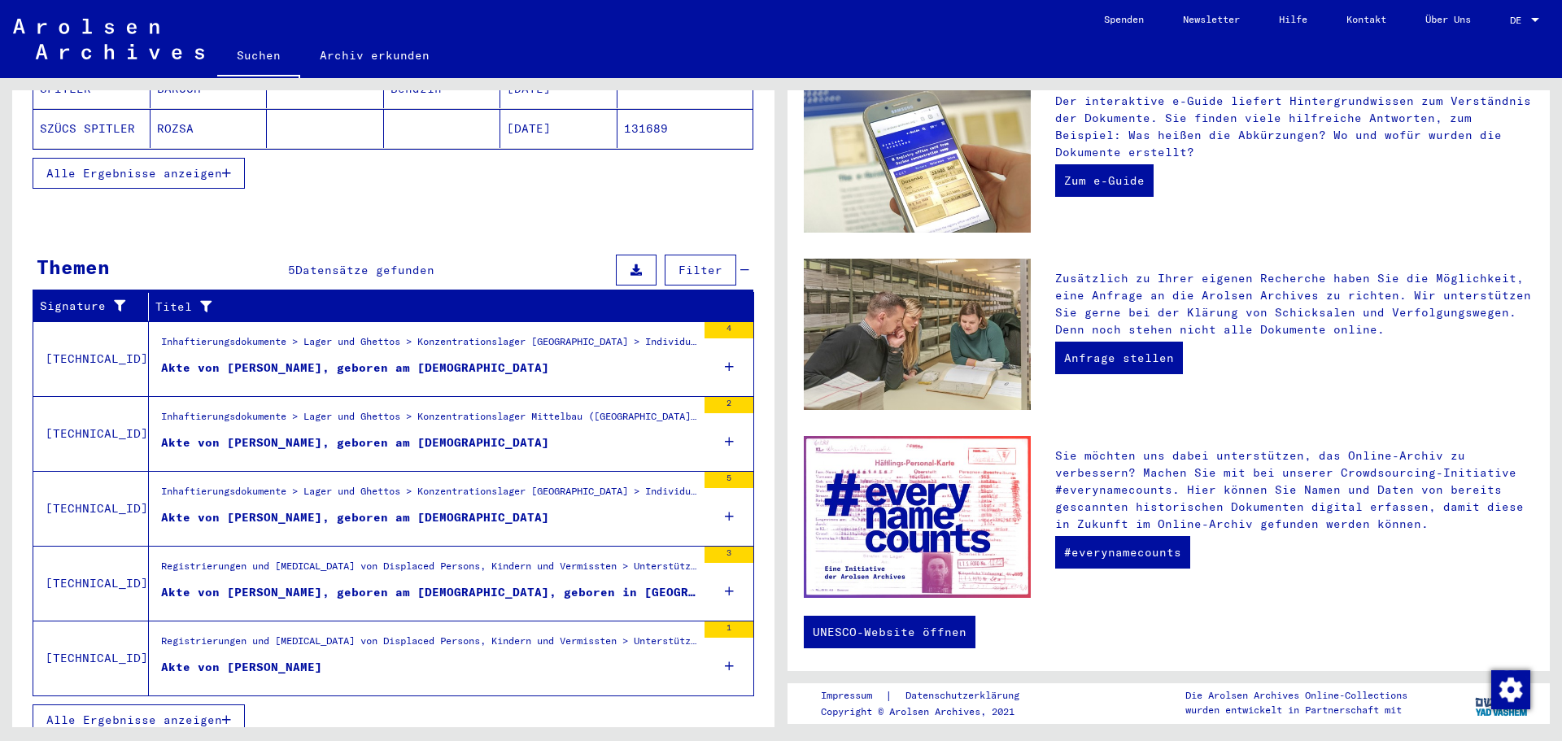
click at [508, 584] on div "Akte von [PERSON_NAME], geboren am [DEMOGRAPHIC_DATA], geboren in [GEOGRAPHIC_D…" at bounding box center [428, 592] width 535 height 17
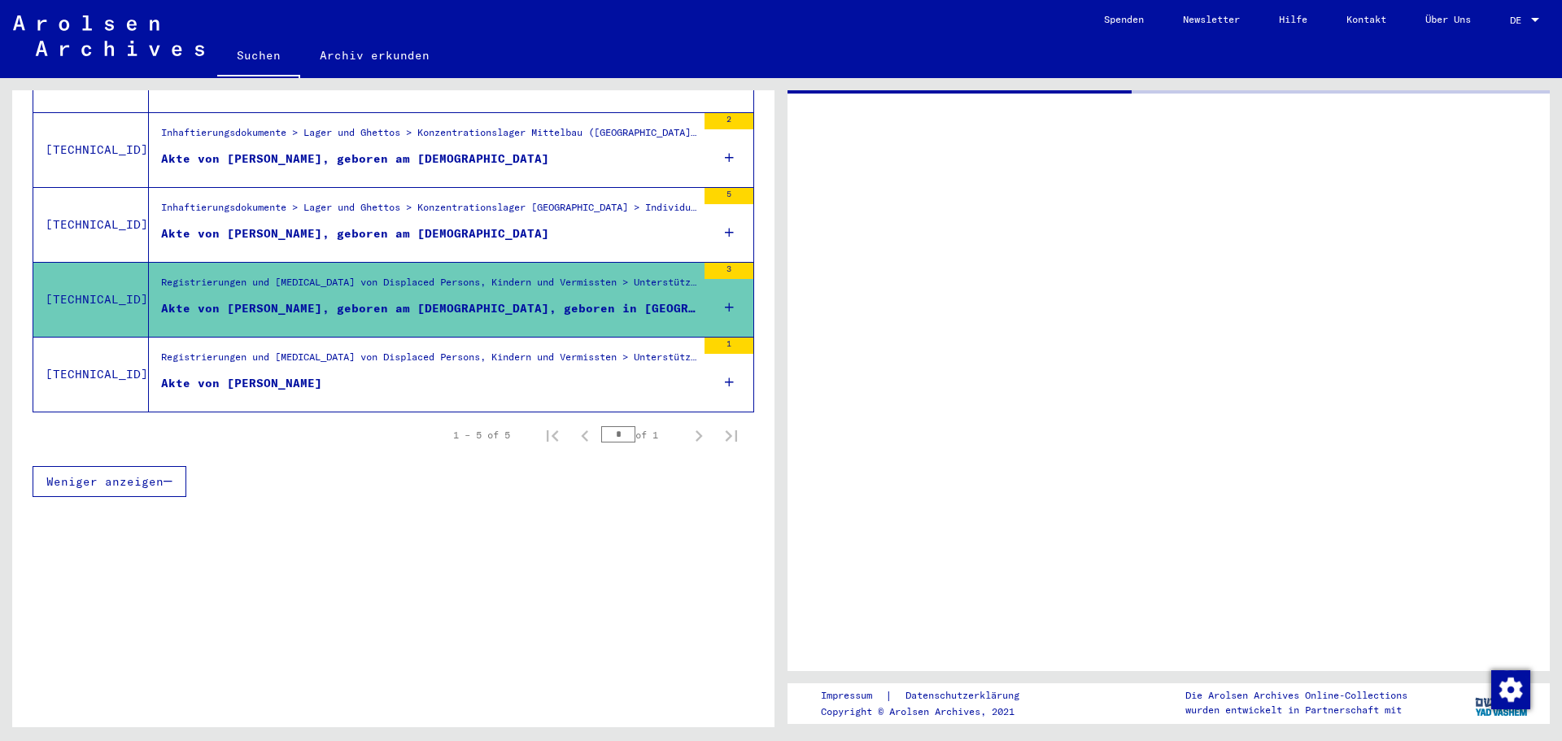
scroll to position [370, 0]
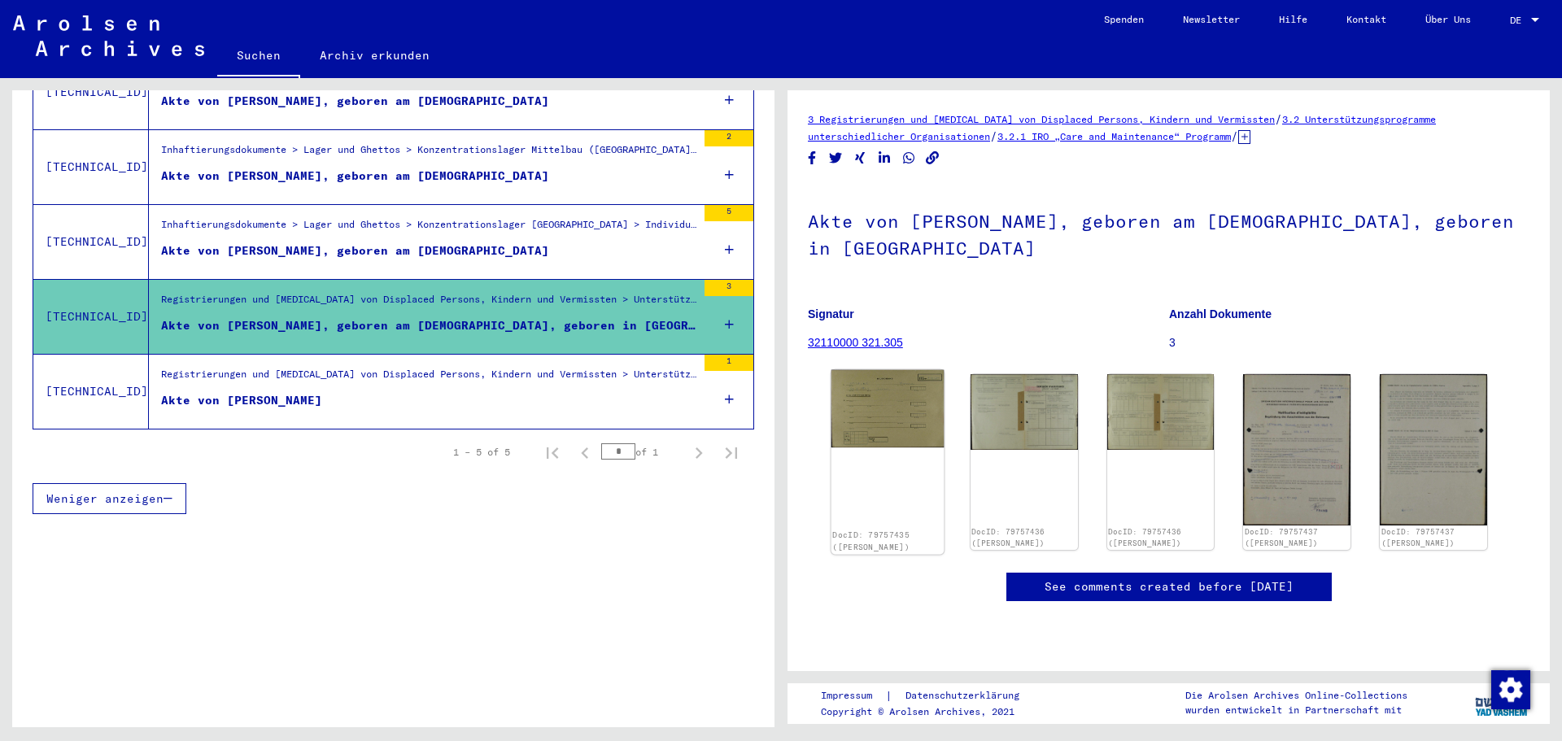
click at [907, 426] on img at bounding box center [888, 409] width 112 height 78
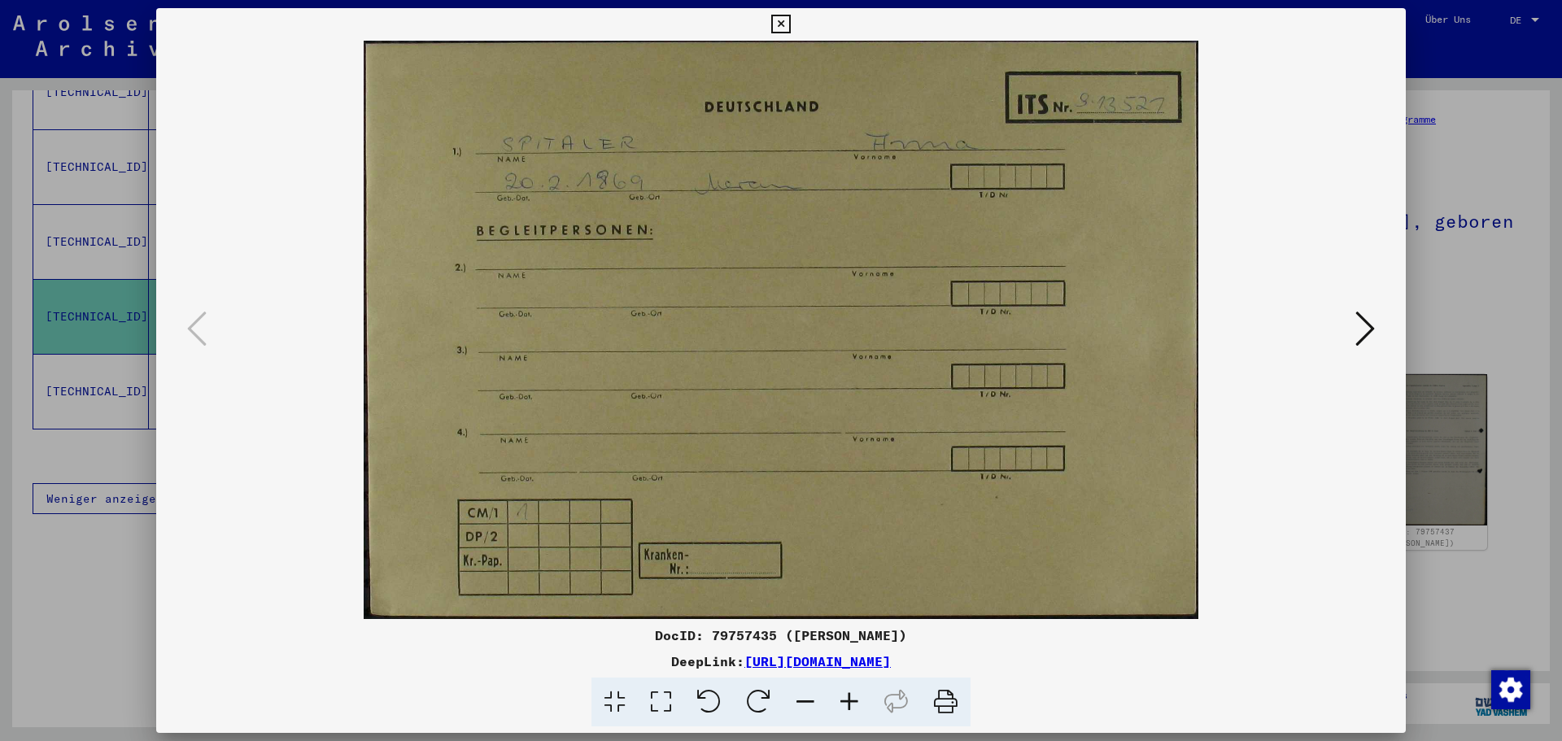
click at [790, 22] on icon at bounding box center [780, 25] width 19 height 20
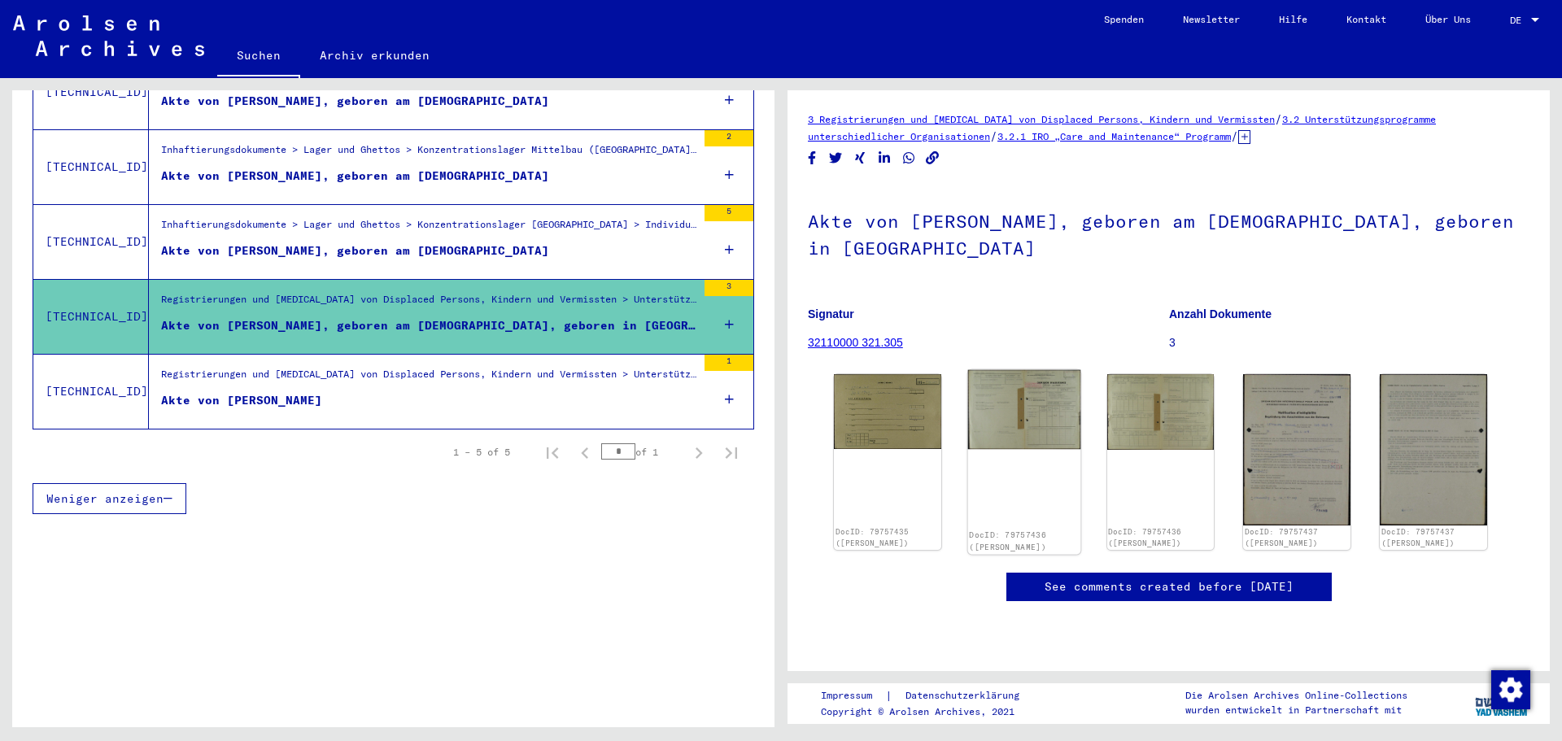
click at [1035, 411] on img at bounding box center [1024, 410] width 112 height 80
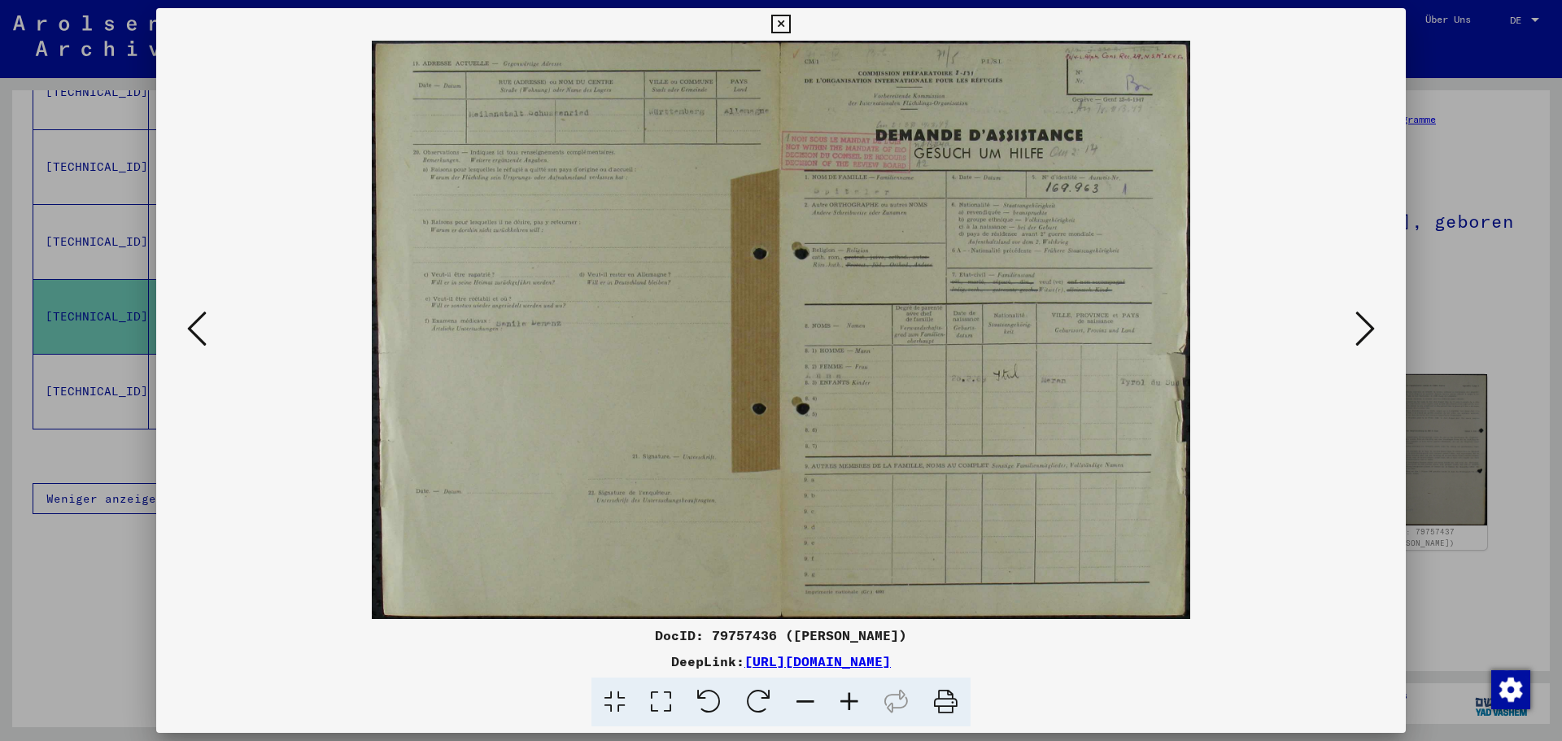
click at [790, 24] on icon at bounding box center [780, 25] width 19 height 20
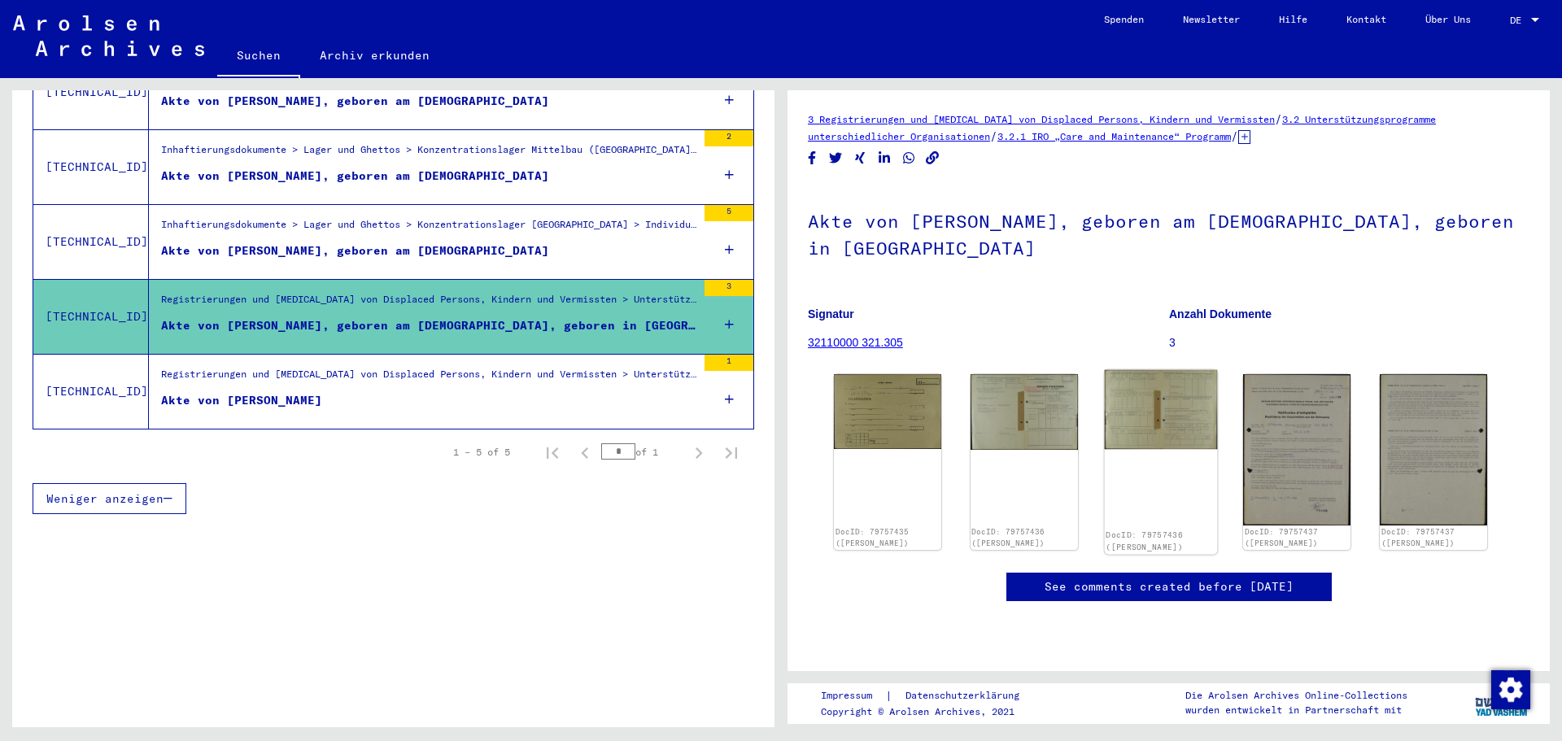
click at [1160, 414] on img at bounding box center [1160, 410] width 112 height 80
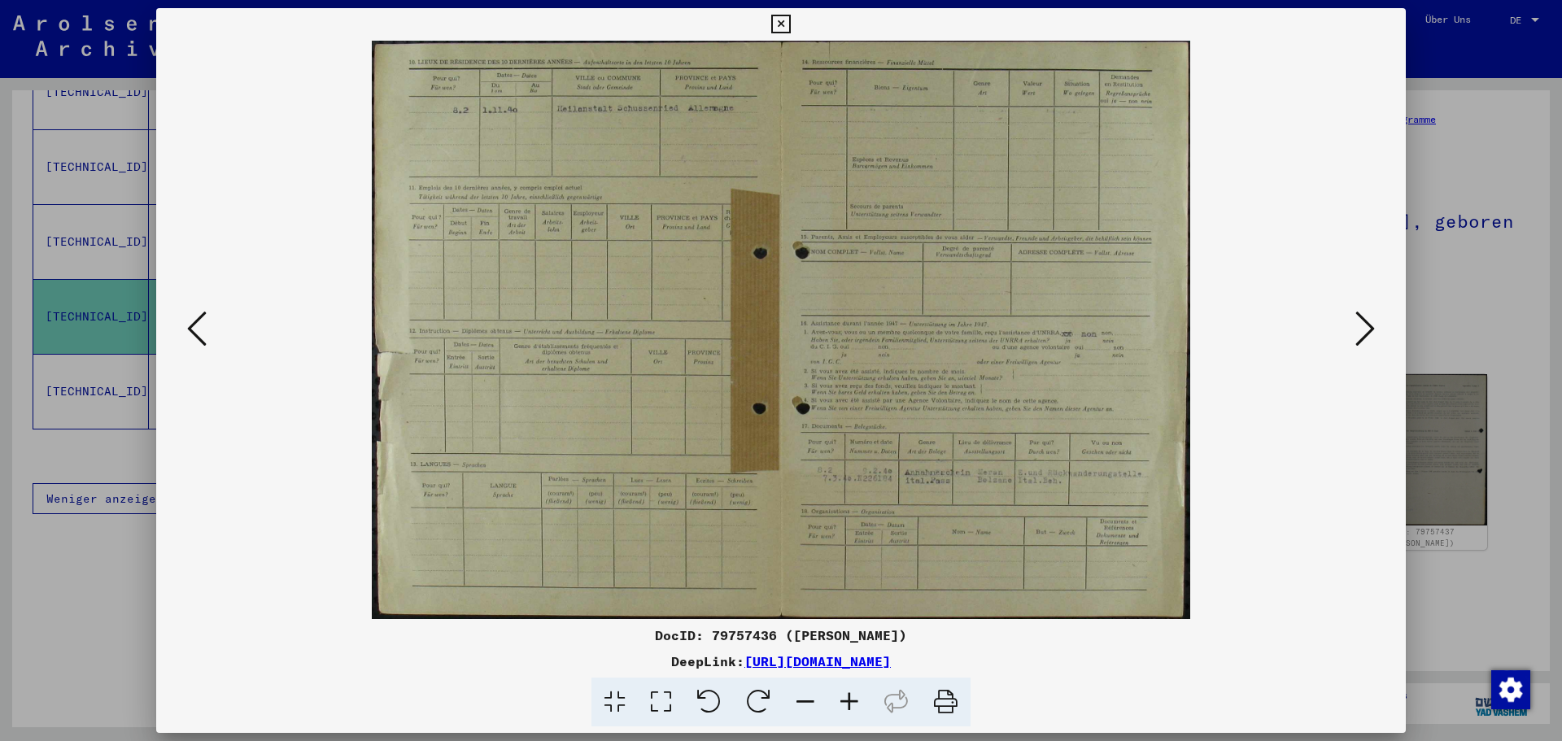
click at [1370, 333] on icon at bounding box center [1366, 328] width 20 height 39
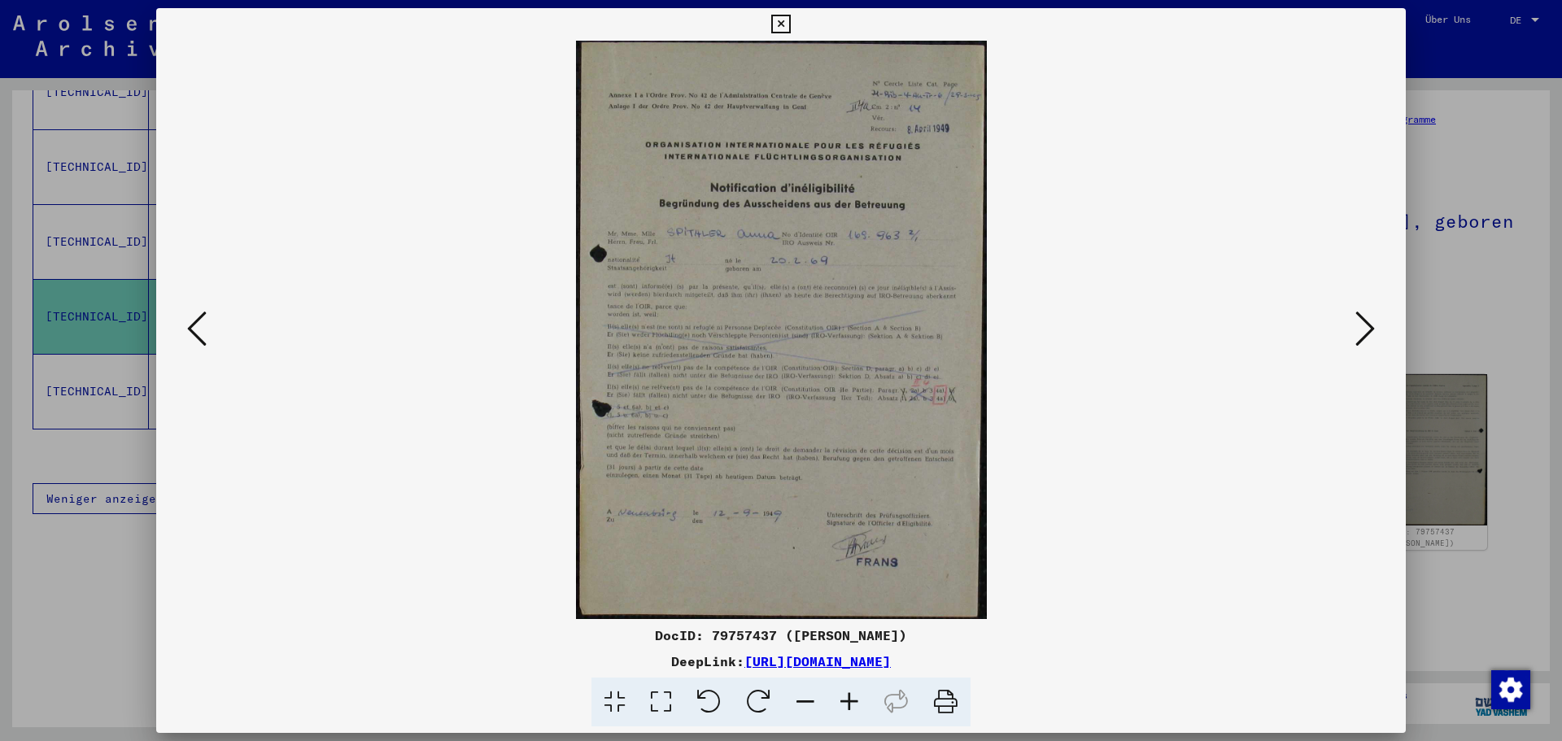
click at [1370, 334] on icon at bounding box center [1366, 328] width 20 height 39
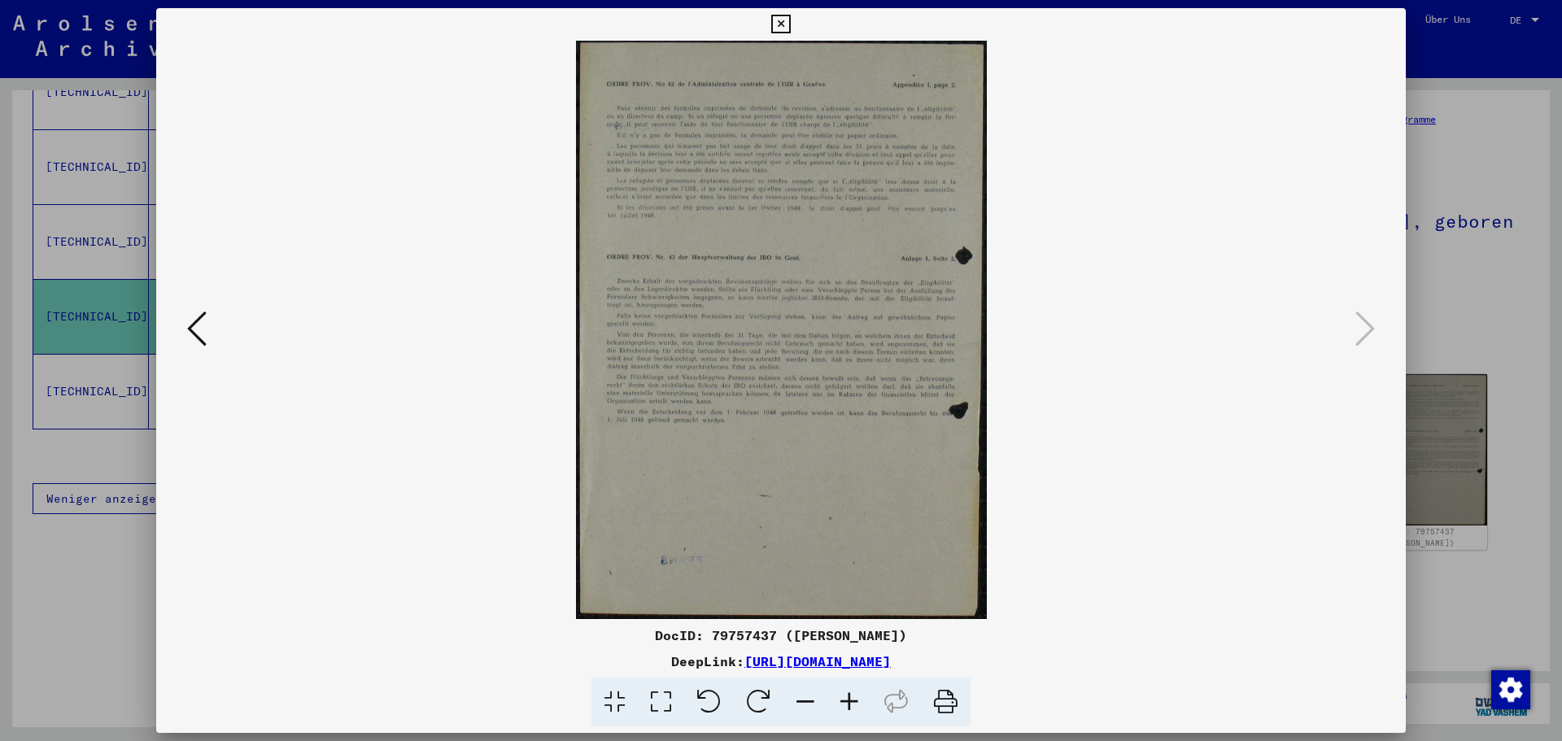
click at [196, 330] on icon at bounding box center [197, 328] width 20 height 39
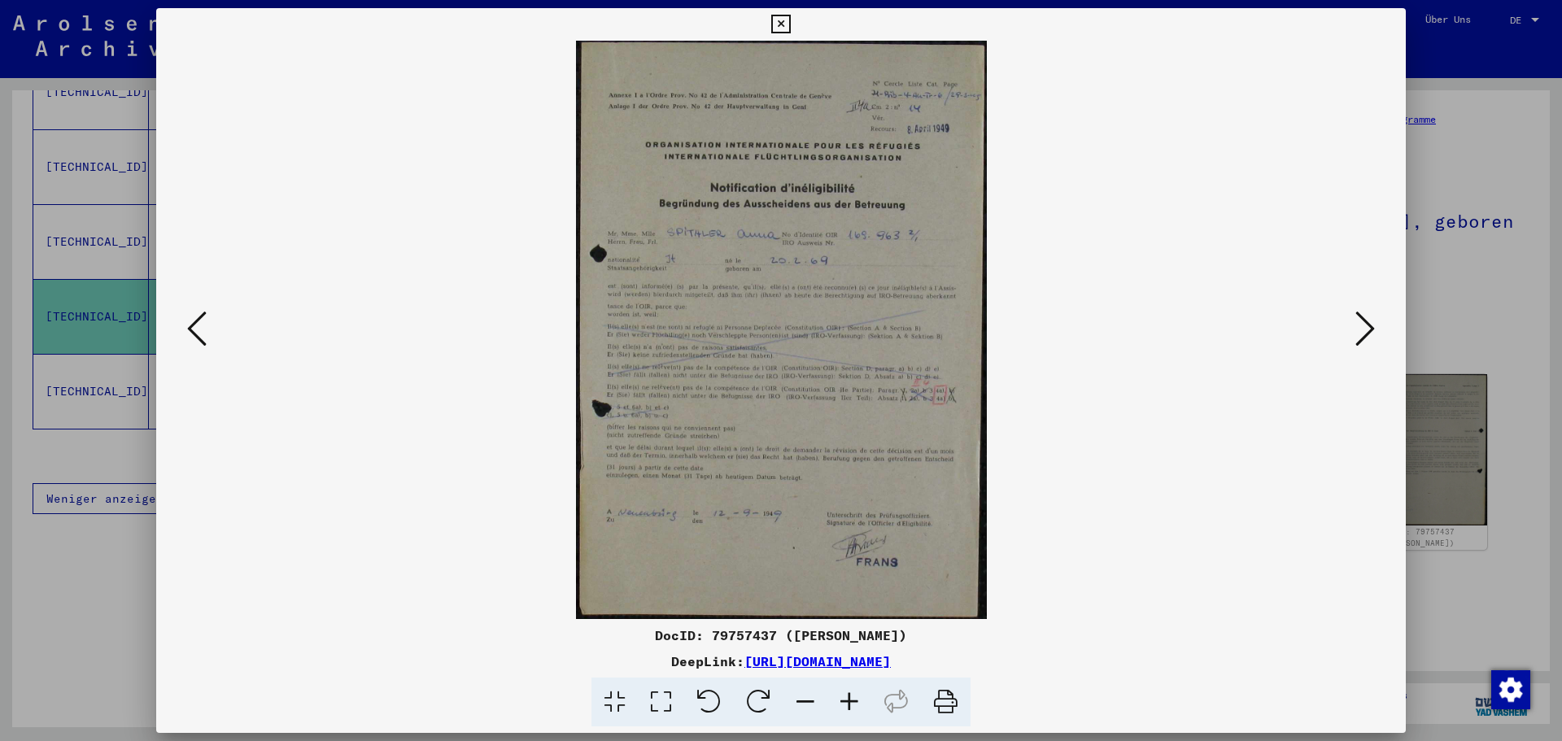
click at [790, 24] on icon at bounding box center [780, 25] width 19 height 20
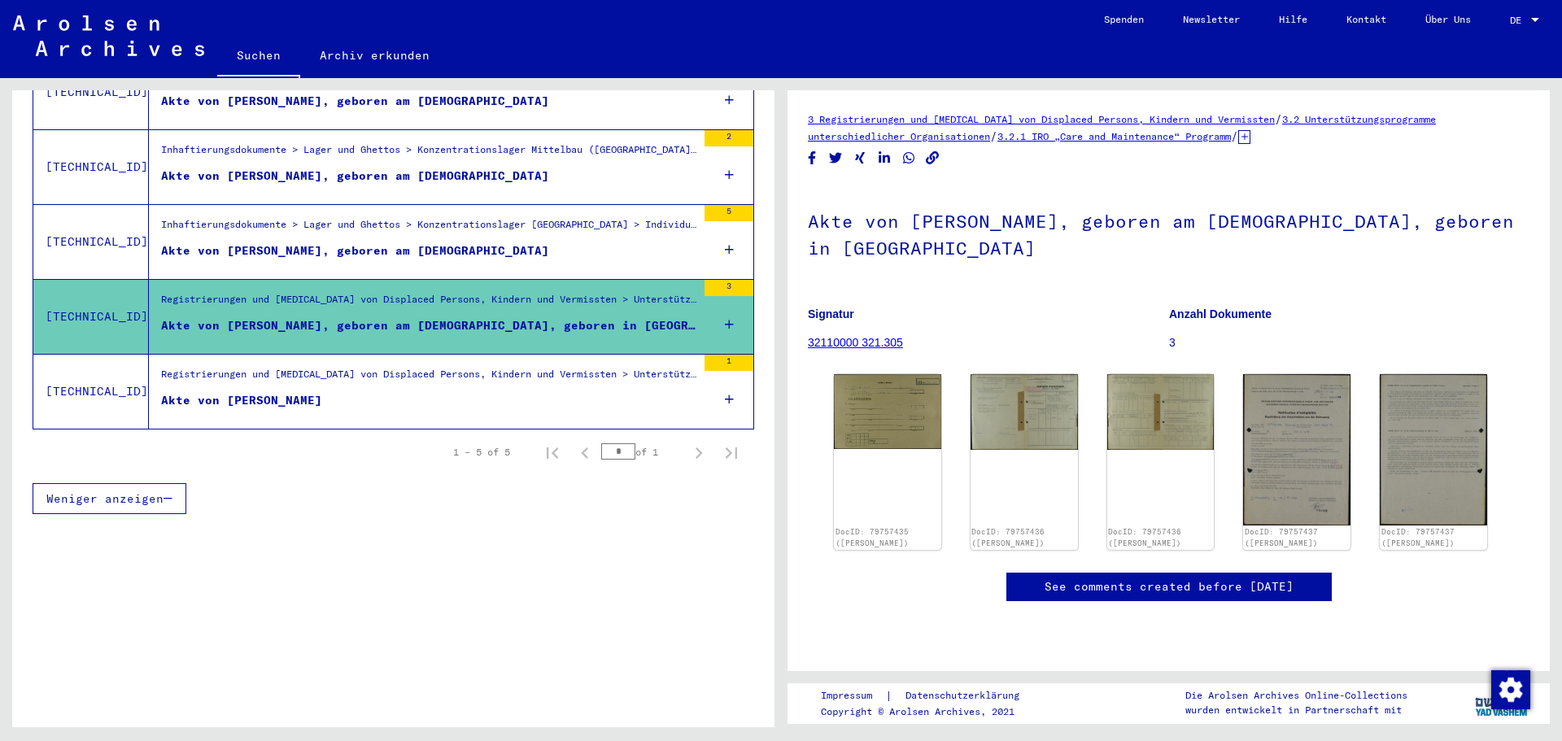
click at [378, 392] on figure "Akte von [PERSON_NAME]" at bounding box center [428, 404] width 535 height 24
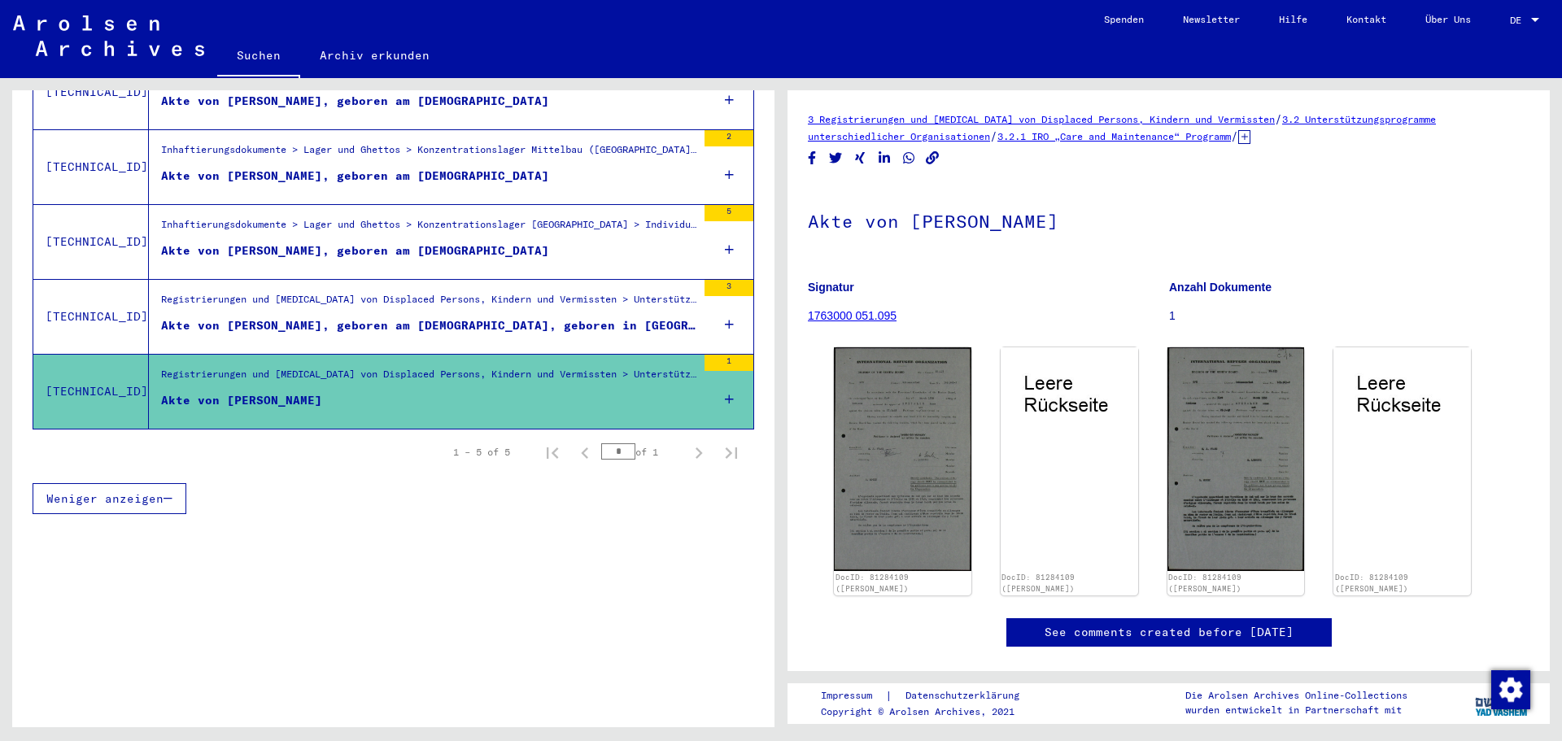
click at [868, 318] on link "1763000 051.095" at bounding box center [852, 315] width 89 height 13
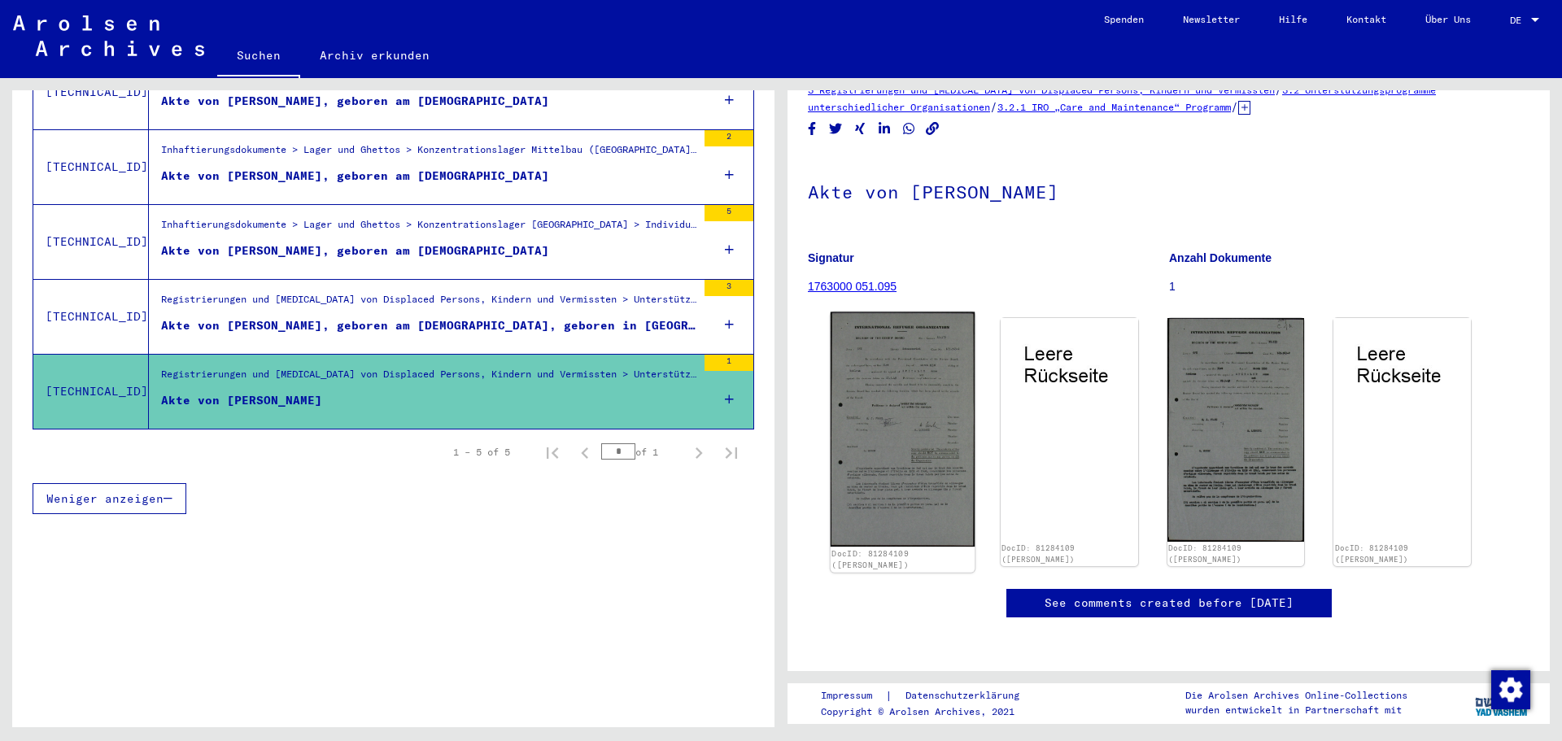
scroll to position [439, 0]
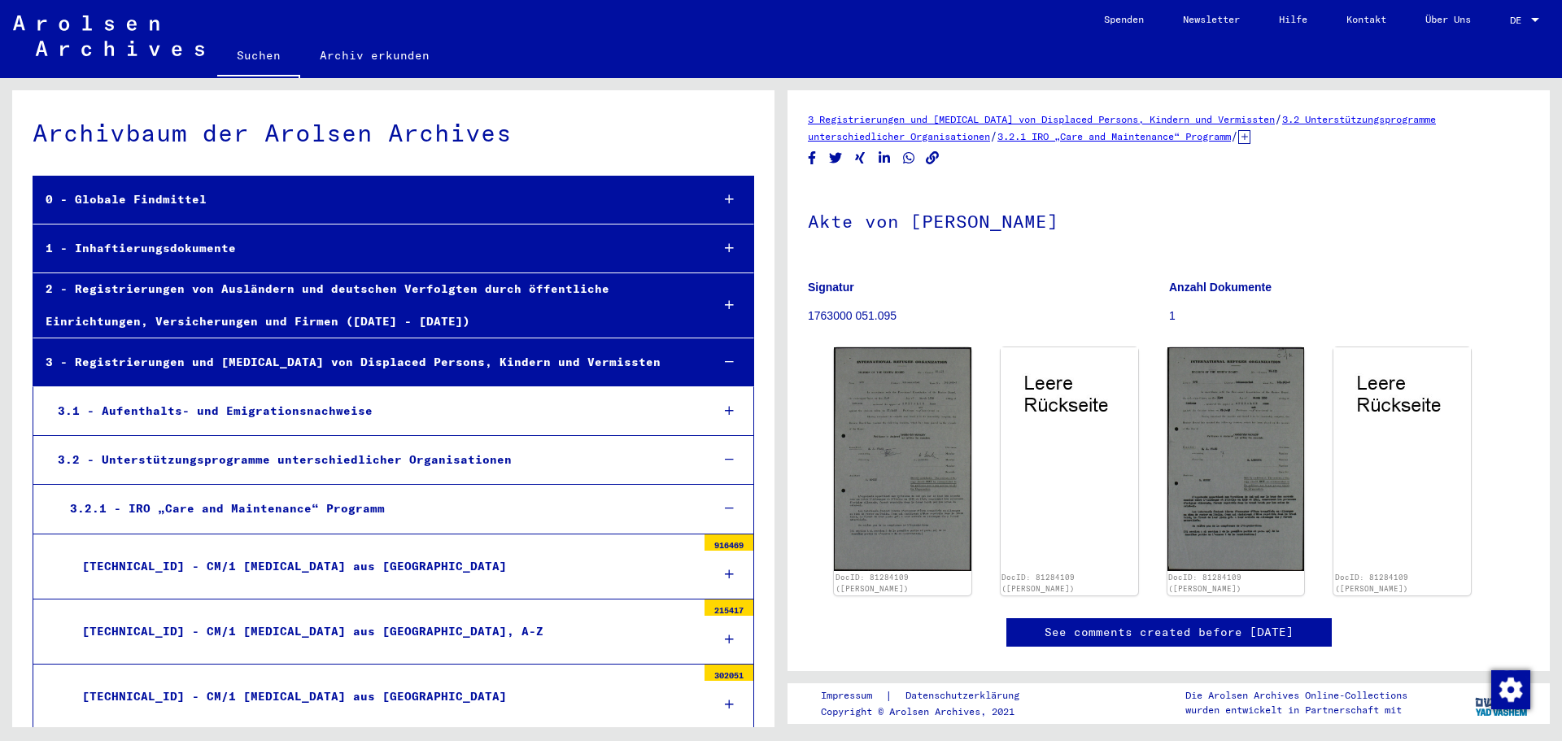
click at [268, 290] on div "2 - Registrierungen von Ausländern und deutschen Verfolgten durch öffentliche E…" at bounding box center [365, 304] width 665 height 63
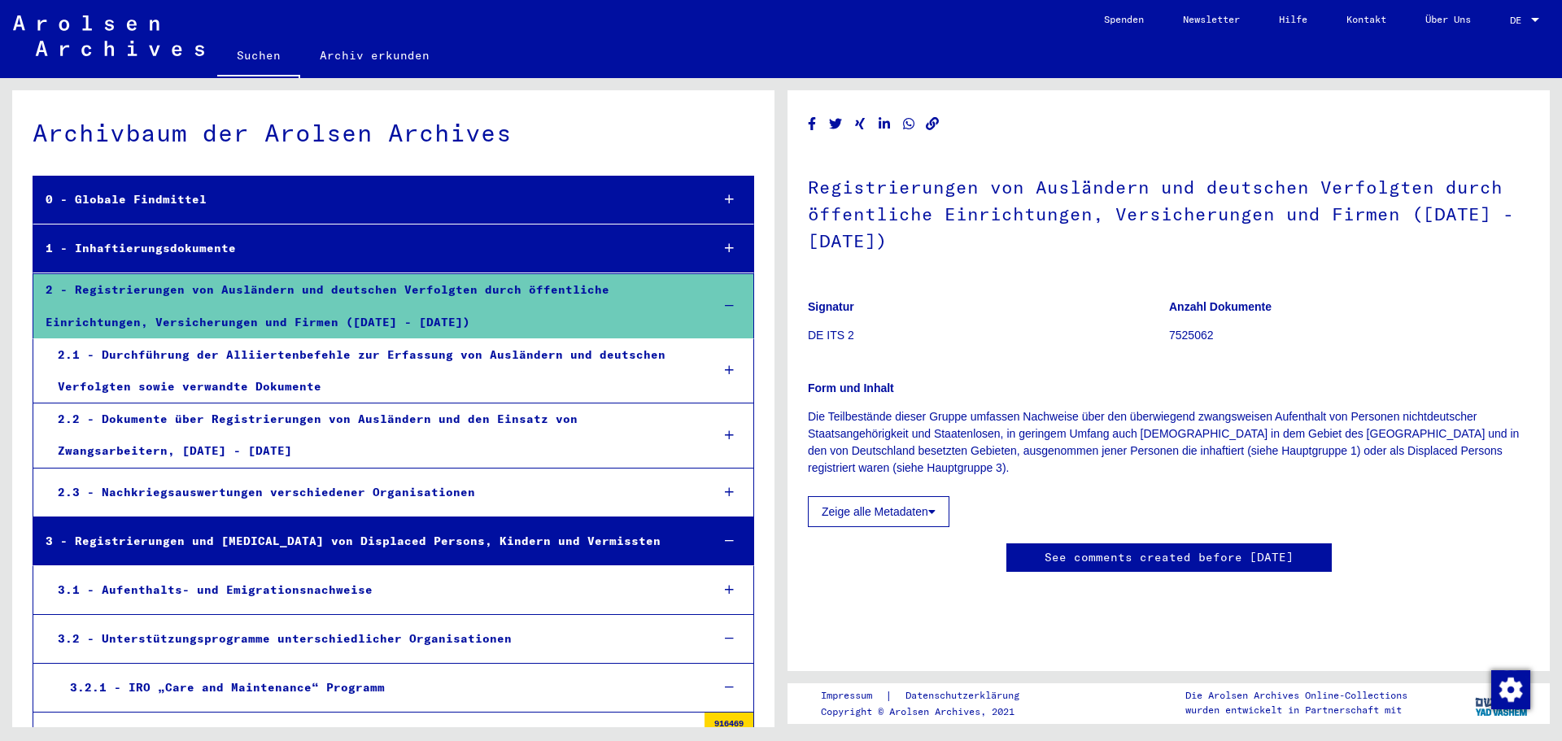
click at [221, 352] on div "2.1 - Durchführung der Alliiertenbefehle zur Erfassung von Ausländern und deuts…" at bounding box center [372, 370] width 653 height 63
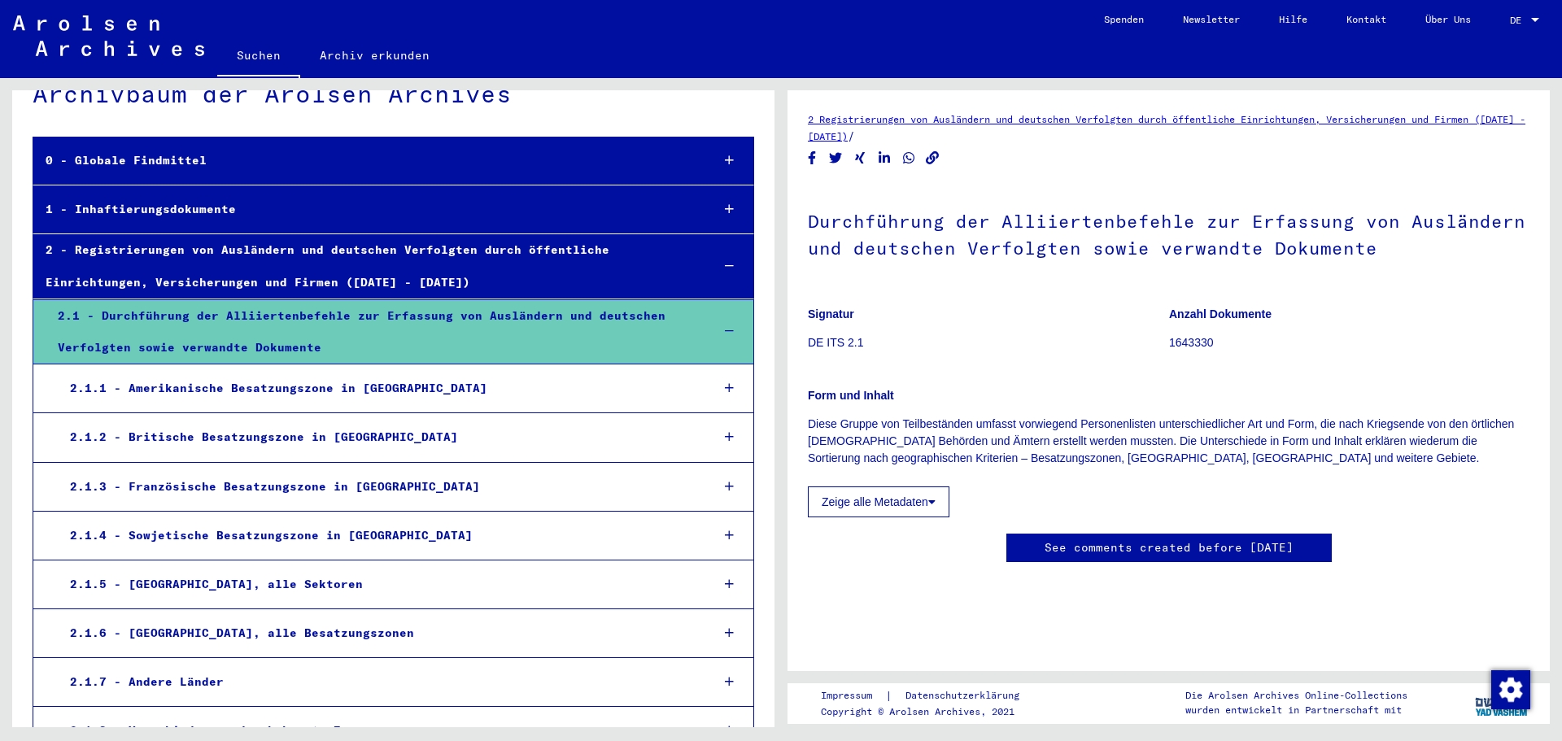
scroll to position [88, 0]
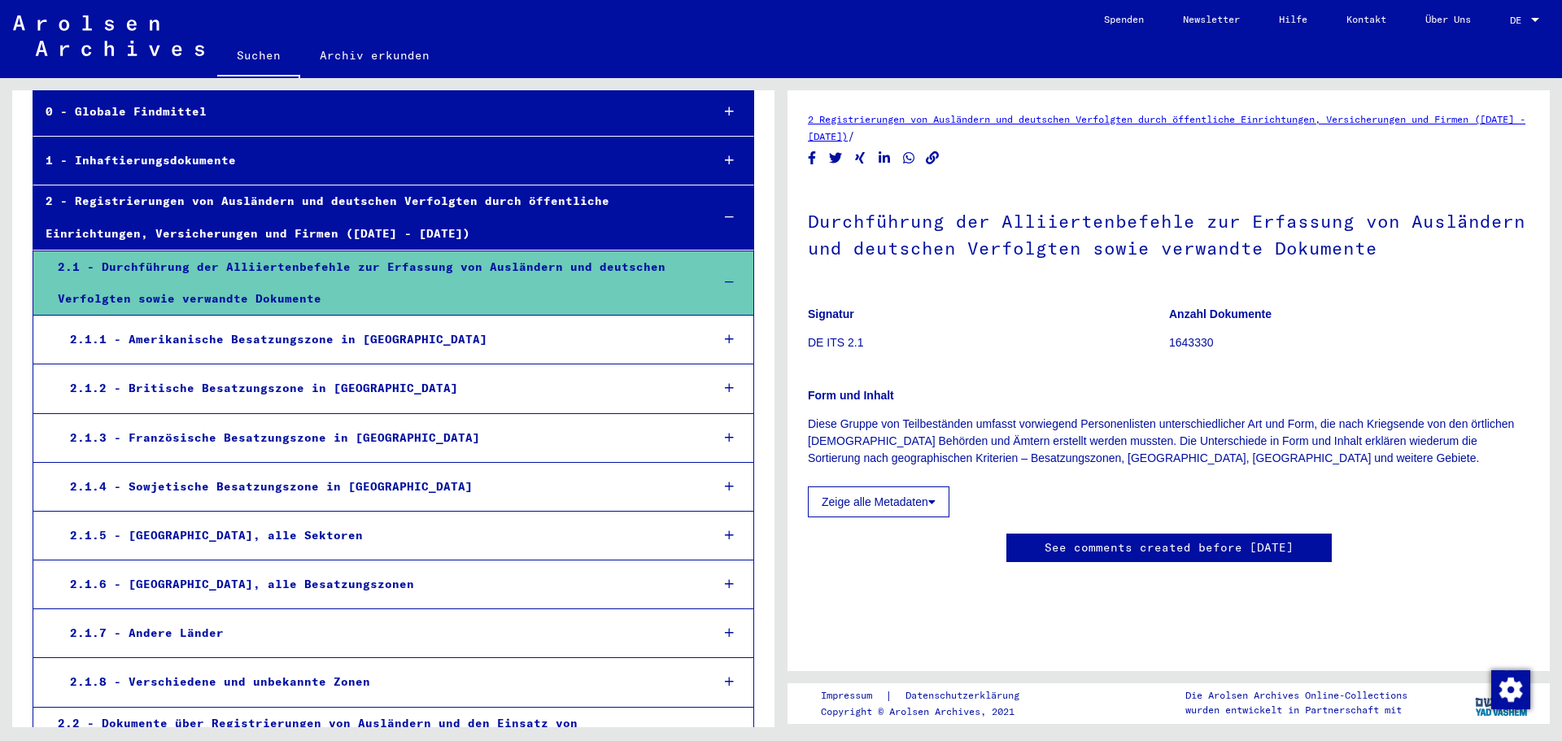
click at [262, 393] on div "2.1.2 - Britische Besatzungszone in [GEOGRAPHIC_DATA]" at bounding box center [378, 389] width 640 height 32
